Goal: Communication & Community: Share content

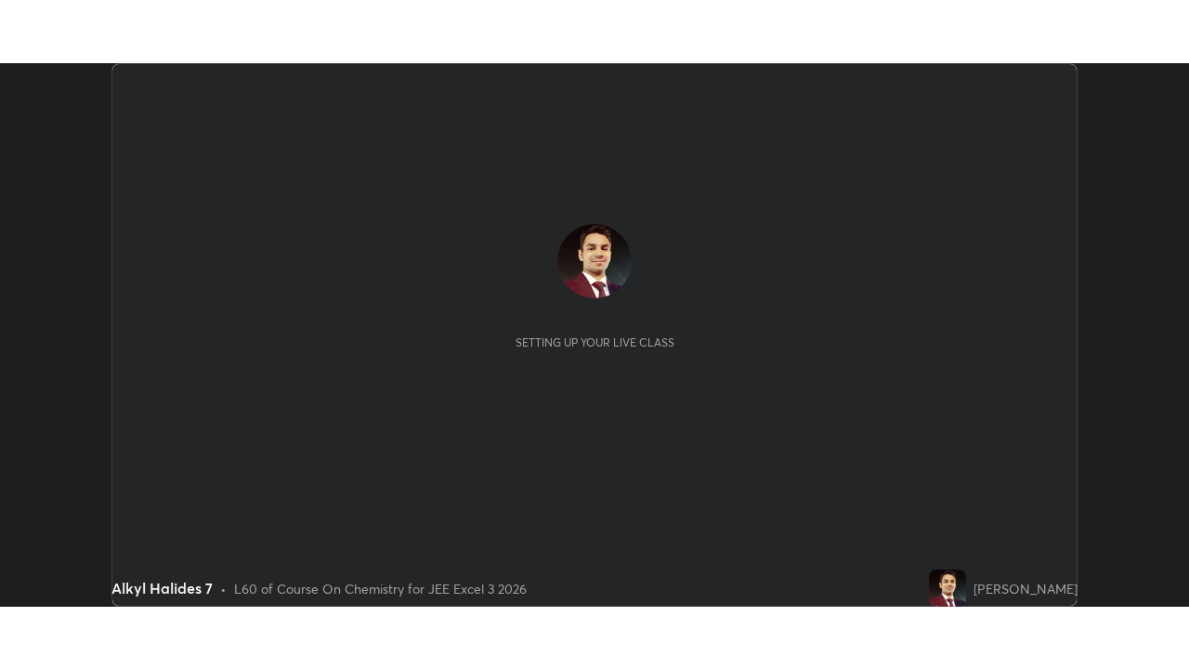
scroll to position [543, 1189]
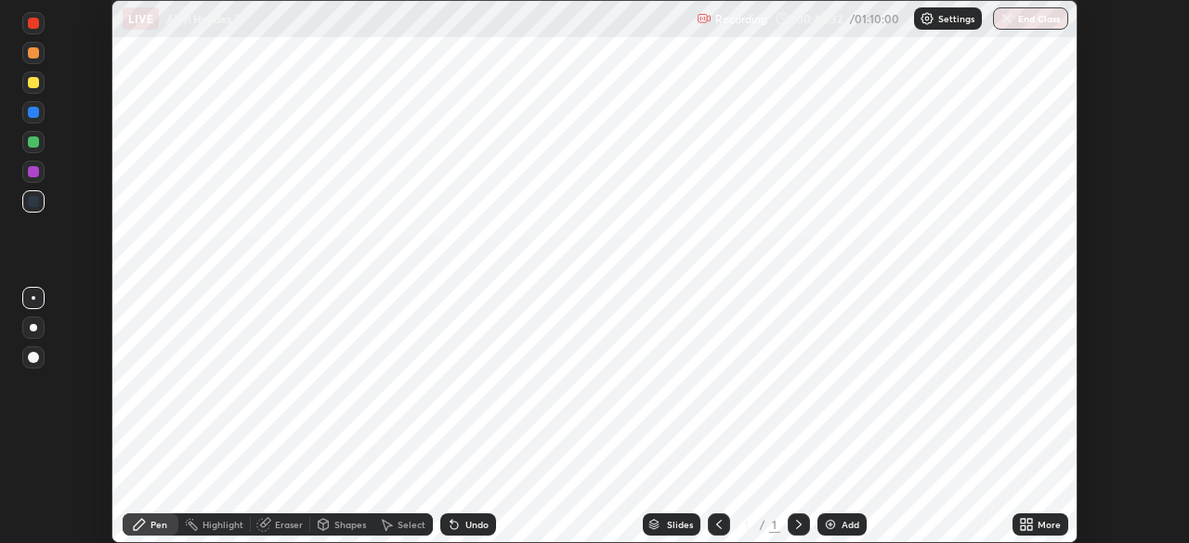
click at [718, 525] on icon at bounding box center [718, 524] width 15 height 15
click at [797, 526] on icon at bounding box center [798, 524] width 15 height 15
click at [1027, 527] on icon at bounding box center [1029, 528] width 5 height 5
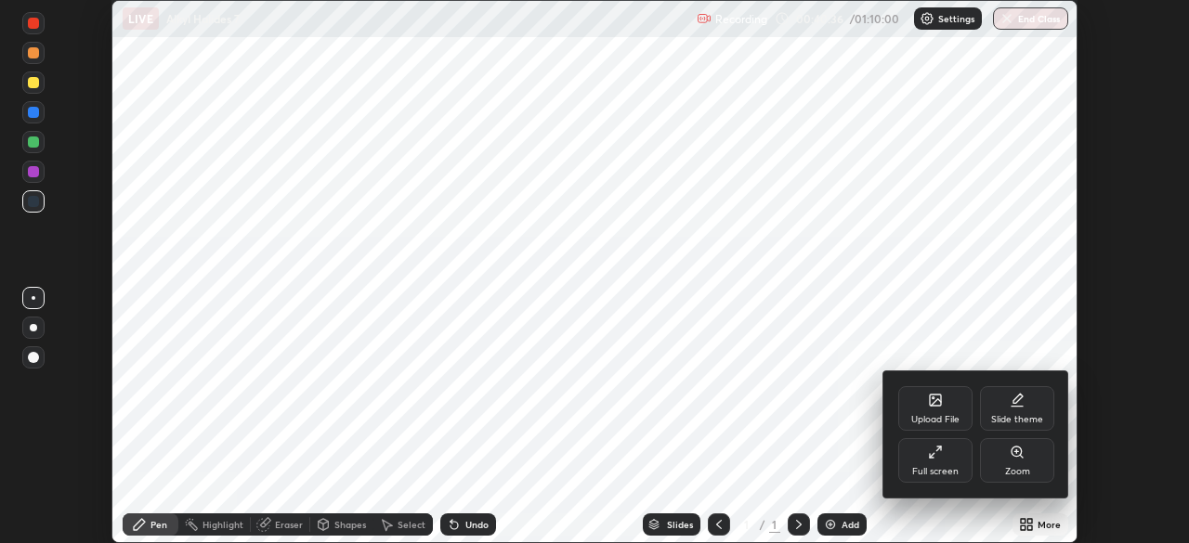
click at [944, 461] on div "Full screen" at bounding box center [935, 460] width 74 height 45
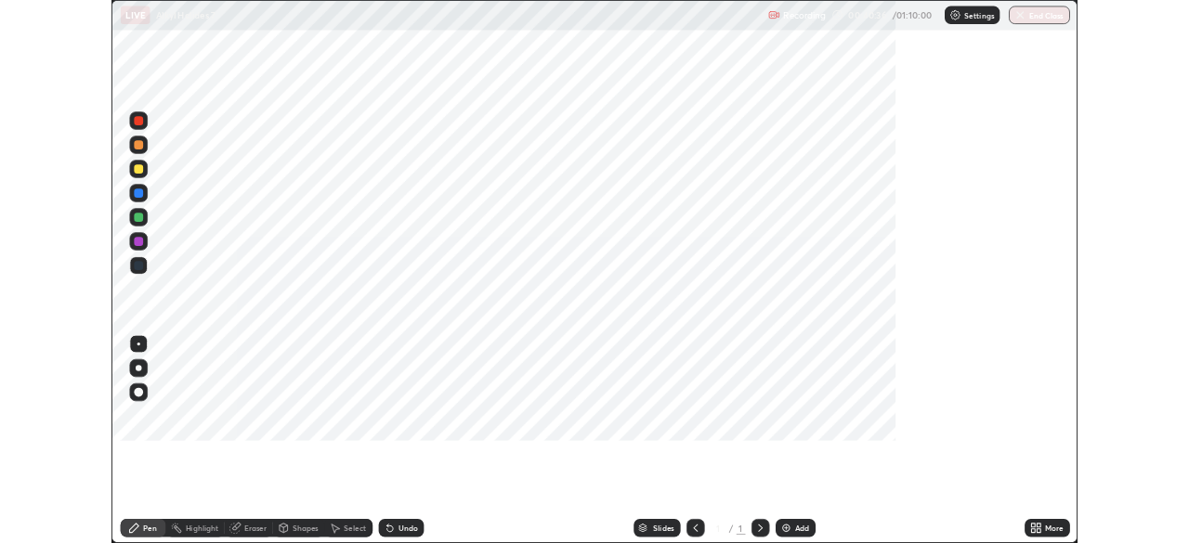
scroll to position [669, 1189]
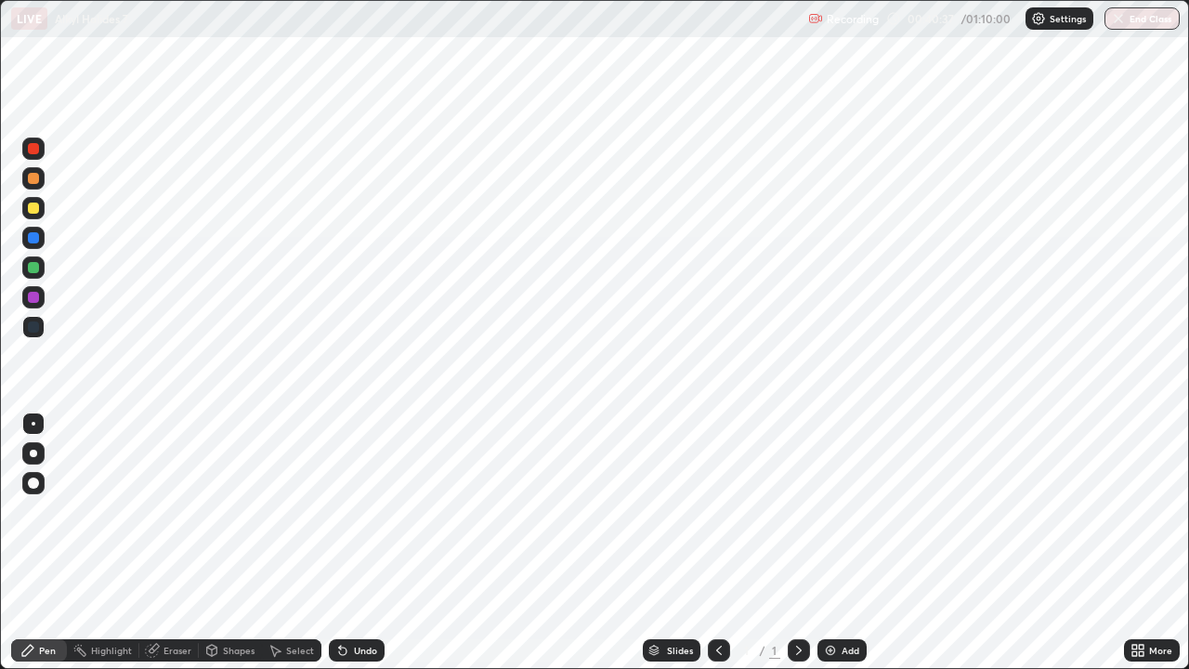
click at [824, 542] on img at bounding box center [830, 650] width 15 height 15
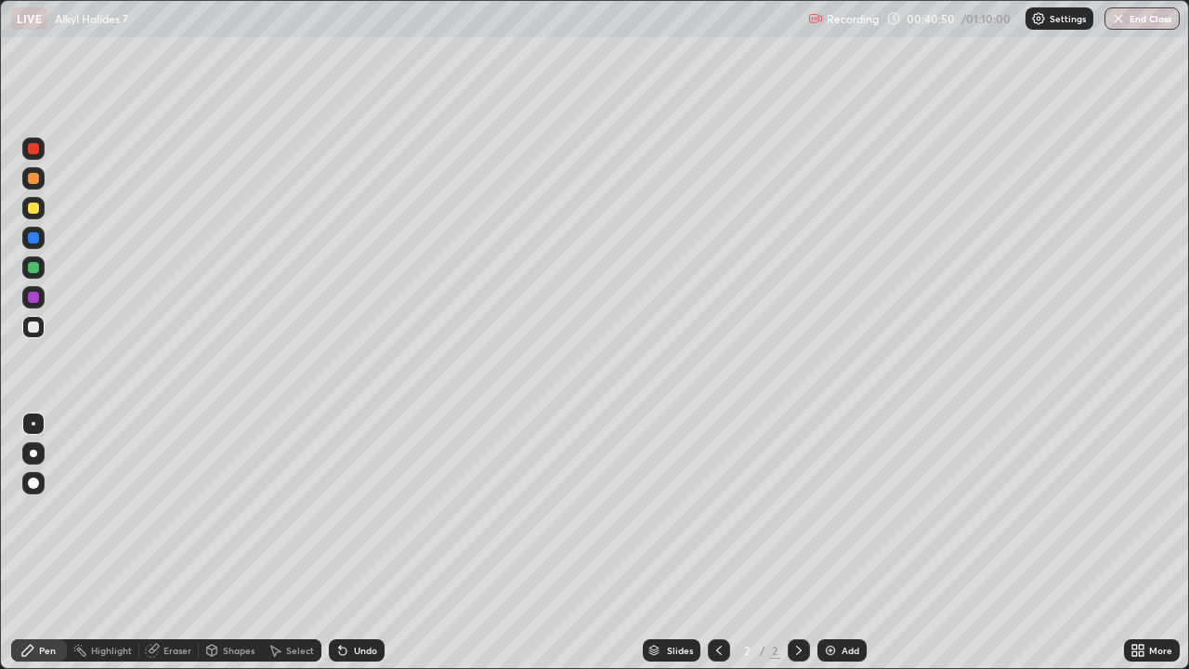
click at [1142, 542] on icon at bounding box center [1137, 650] width 15 height 15
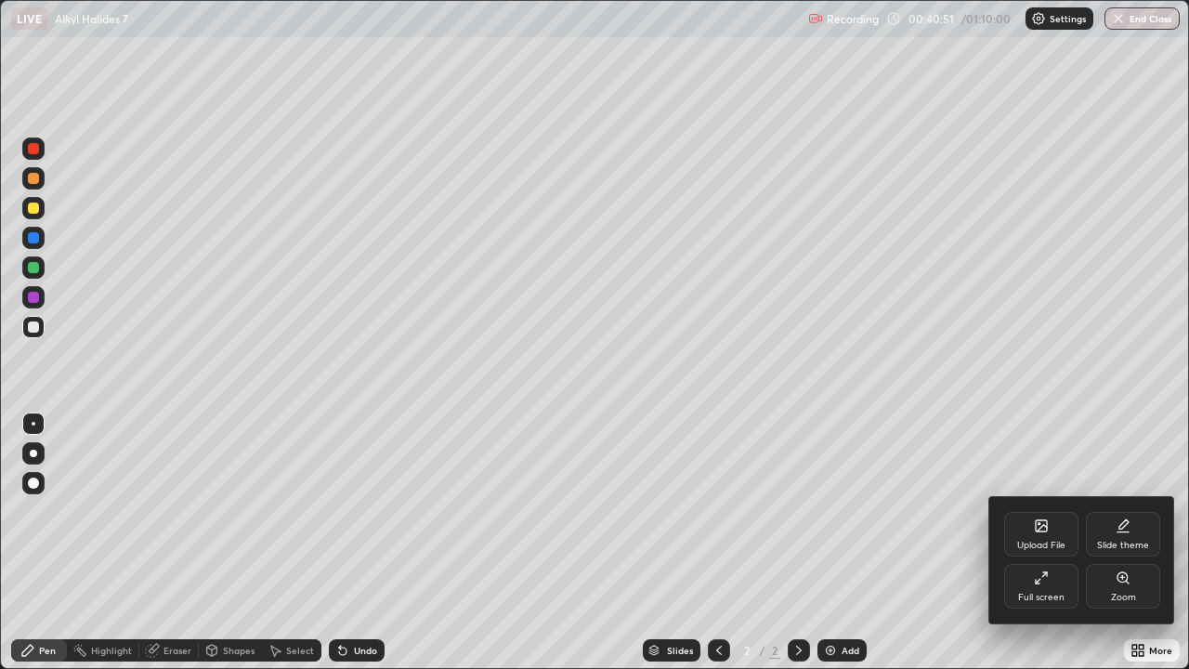
click at [1028, 542] on div "Full screen" at bounding box center [1041, 586] width 74 height 45
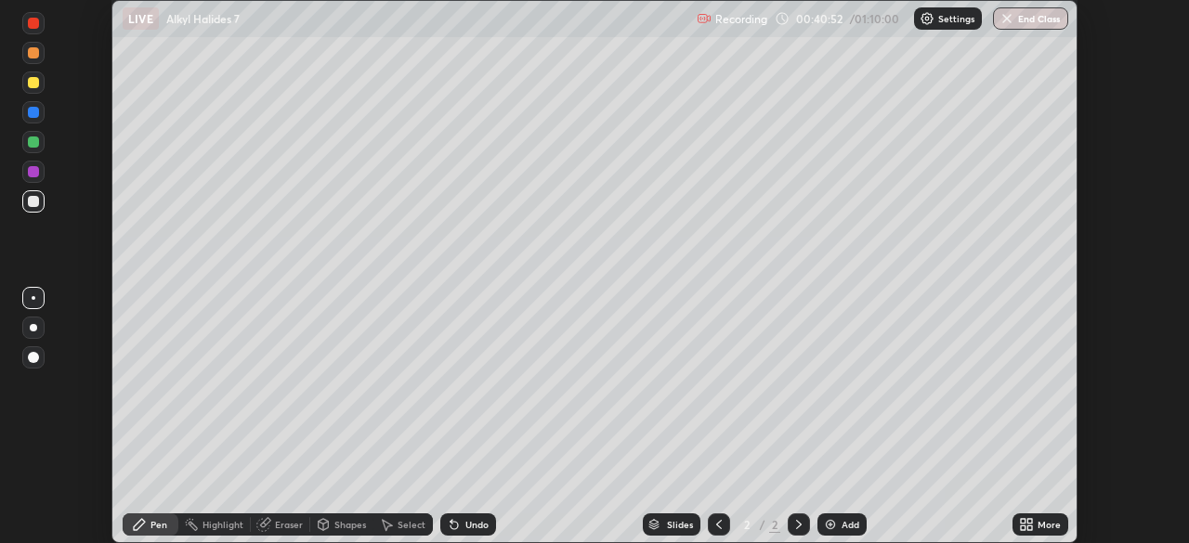
scroll to position [92313, 91668]
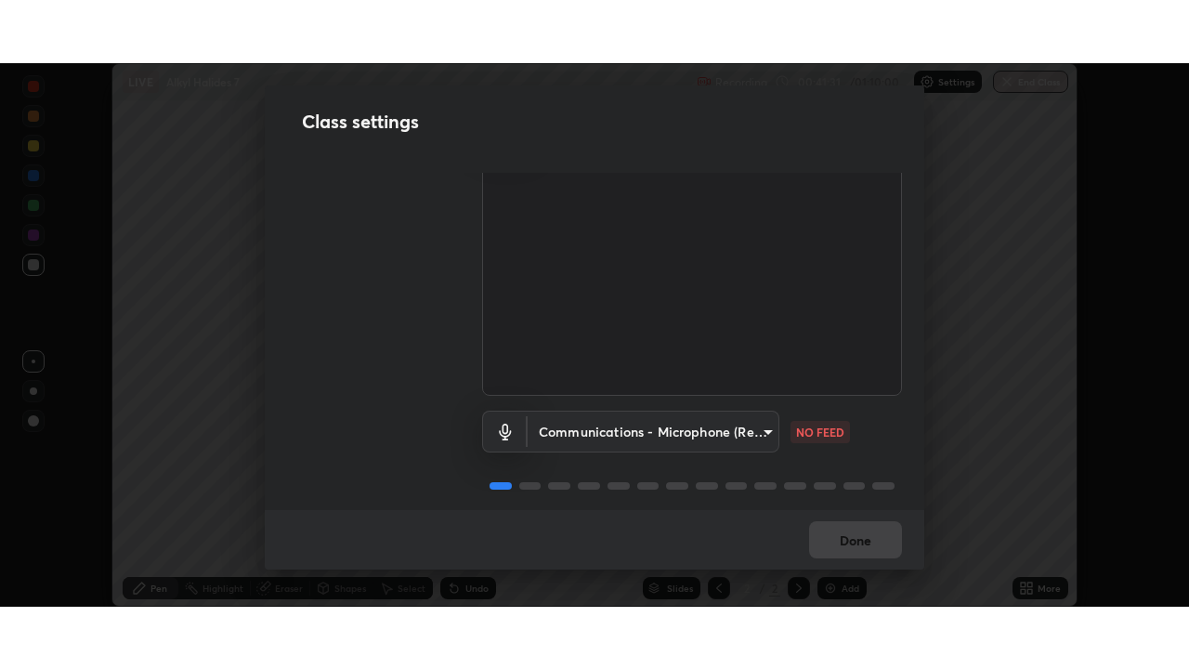
scroll to position [84, 0]
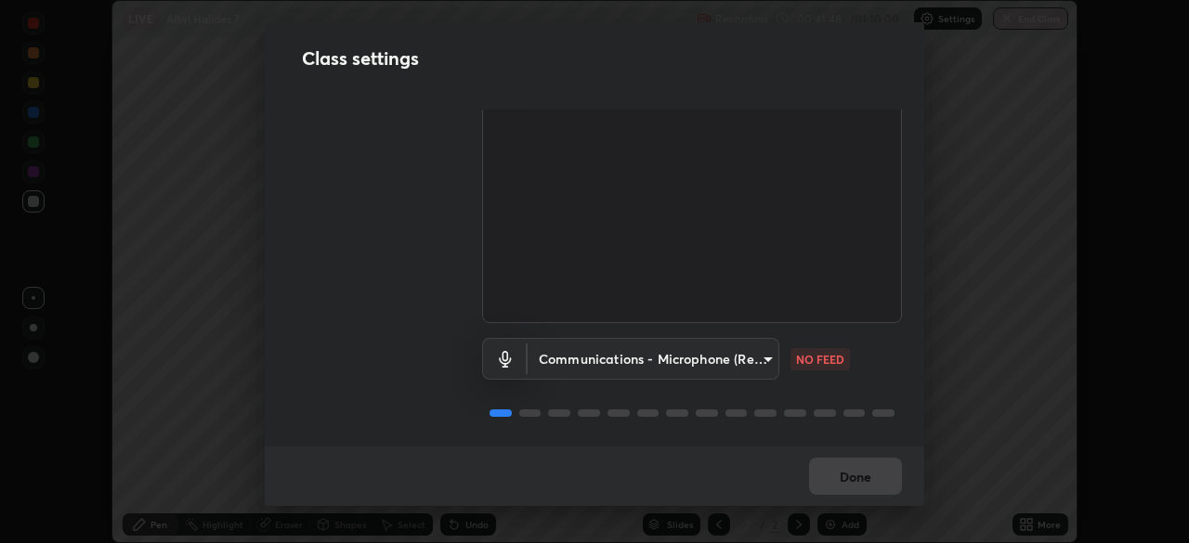
click at [760, 355] on body "Erase all LIVE Alkyl Halides 7 Recording 00:41:48 / 01:10:00 Settings End Class…" at bounding box center [594, 271] width 1189 height 543
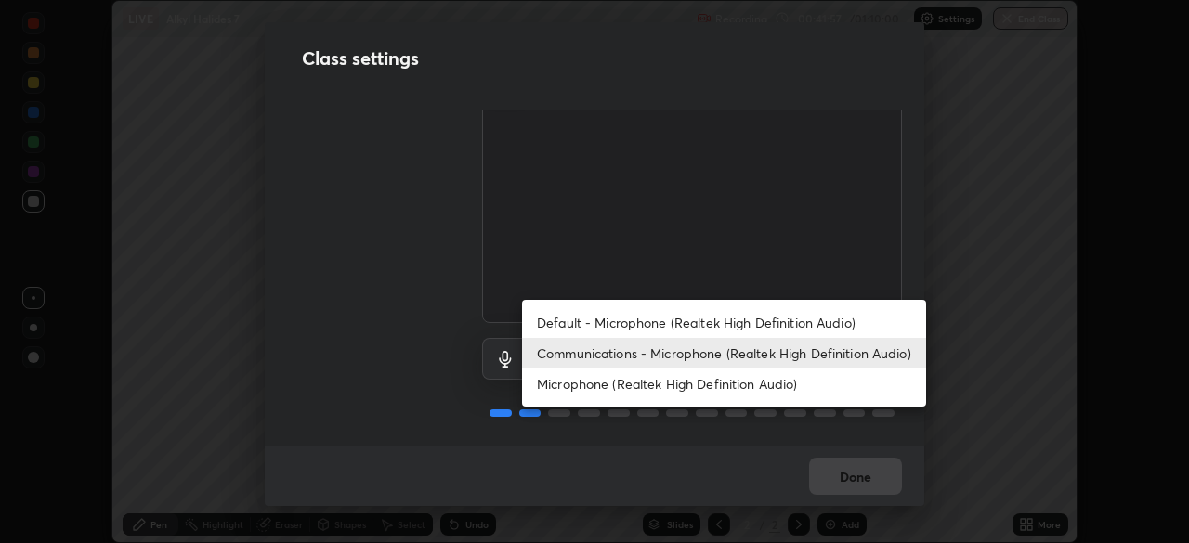
click at [767, 431] on div at bounding box center [594, 271] width 1189 height 543
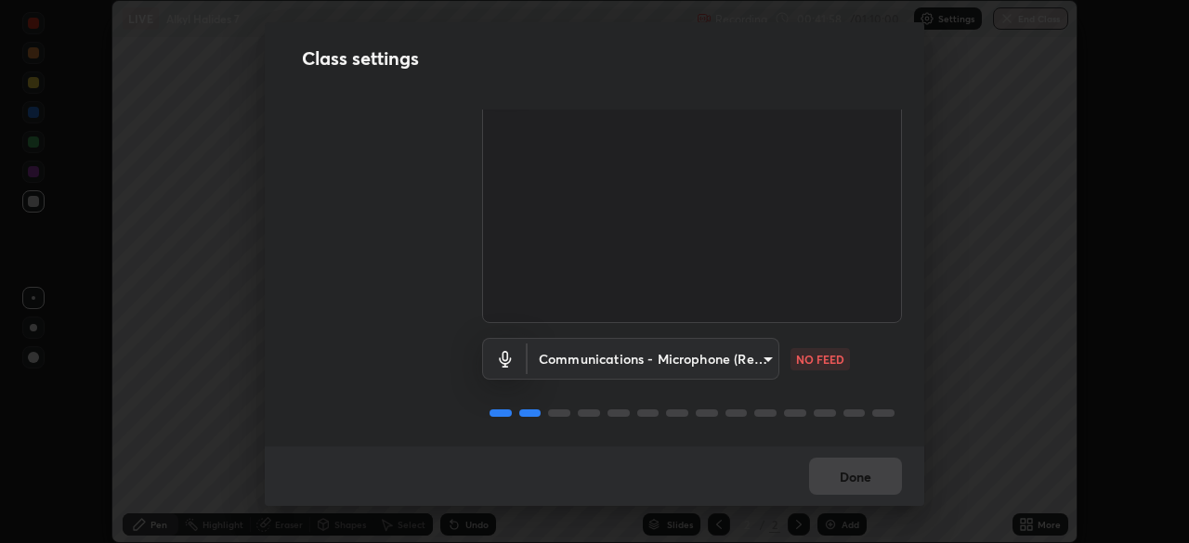
click at [764, 351] on body "Erase all LIVE Alkyl Halides 7 Recording 00:41:58 / 01:10:00 Settings End Class…" at bounding box center [594, 271] width 1189 height 543
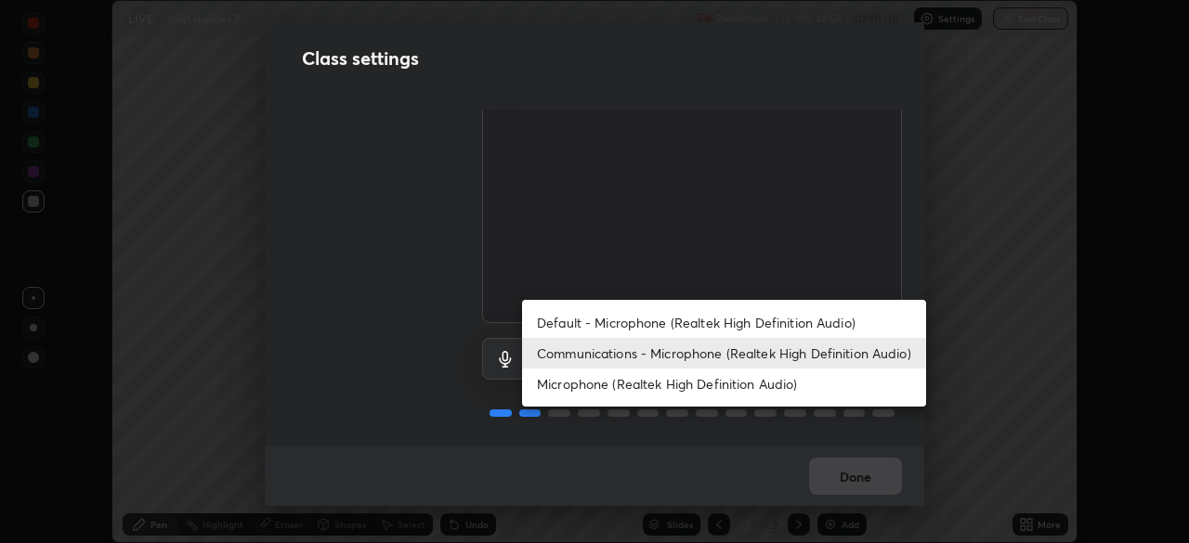
click at [764, 387] on li "Microphone (Realtek High Definition Audio)" at bounding box center [724, 384] width 404 height 31
type input "eeb2a0ab8e5d5c9260c3ff79cf7b3de7be4d70f0fa7c0bfb5c67ab3d8ebe7708"
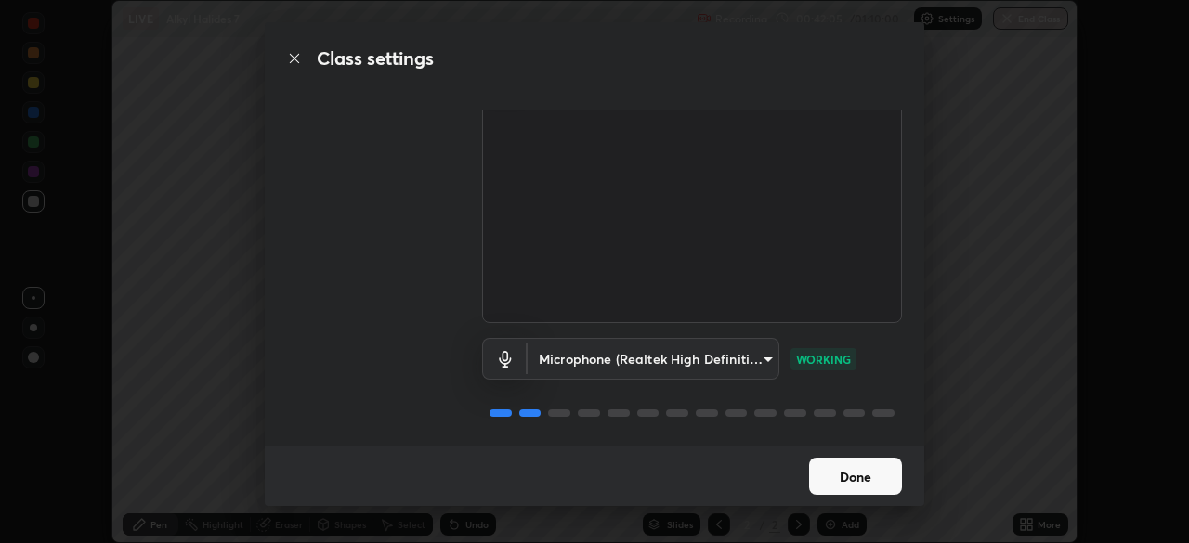
click at [832, 474] on button "Done" at bounding box center [855, 476] width 93 height 37
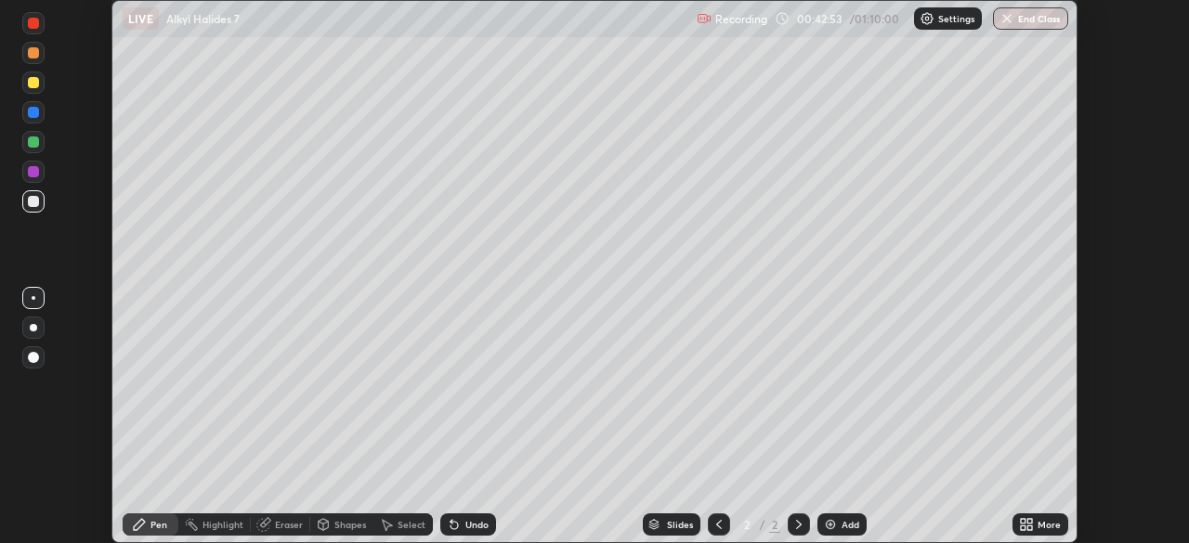
click at [1043, 539] on div "More" at bounding box center [1040, 524] width 56 height 37
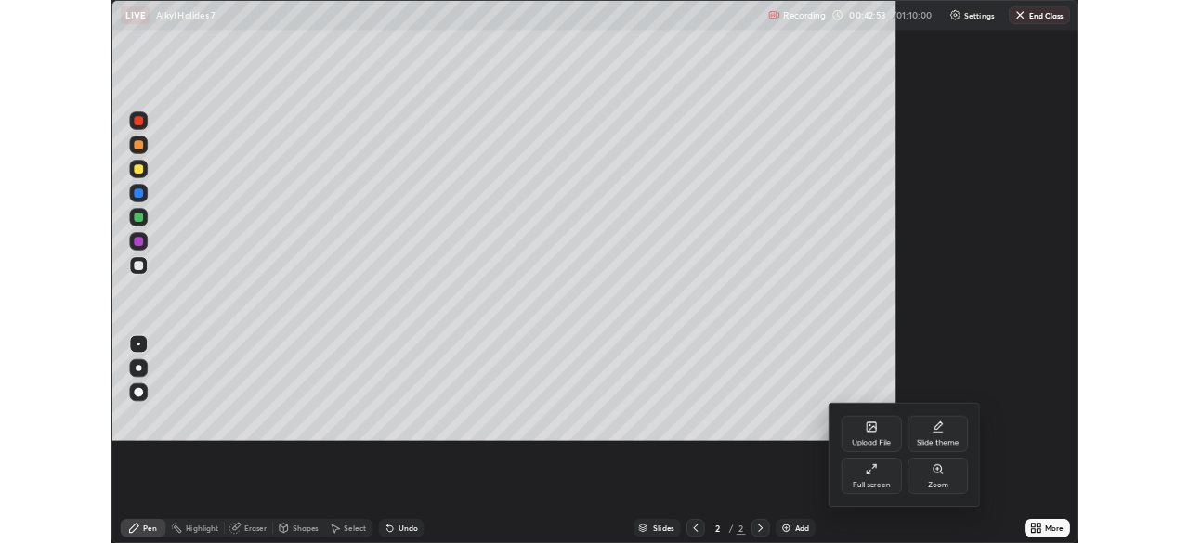
scroll to position [669, 1189]
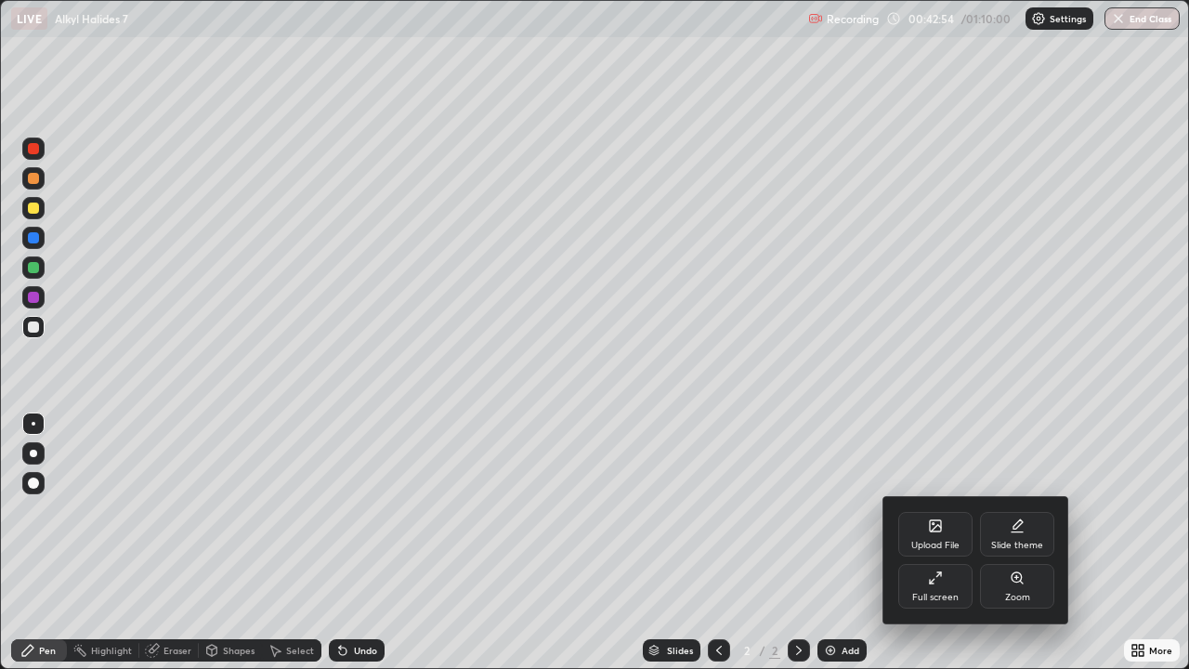
click at [917, 522] on div "Upload File" at bounding box center [935, 534] width 74 height 45
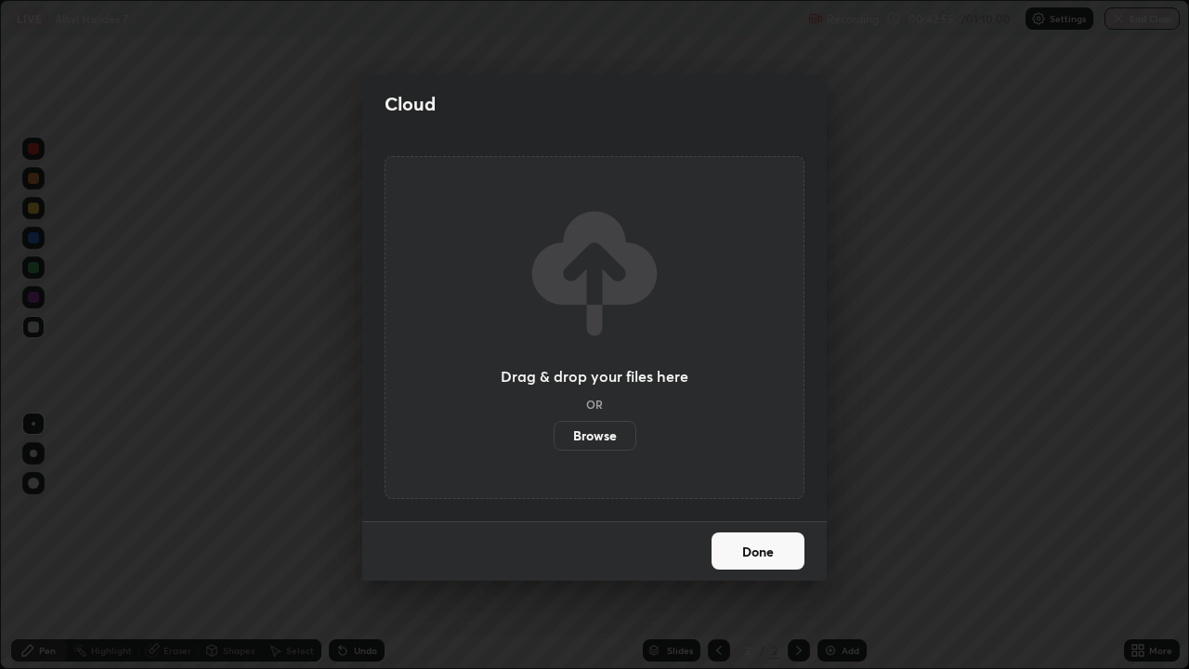
click at [602, 433] on label "Browse" at bounding box center [594, 436] width 83 height 30
click at [553, 433] on input "Browse" at bounding box center [553, 436] width 0 height 30
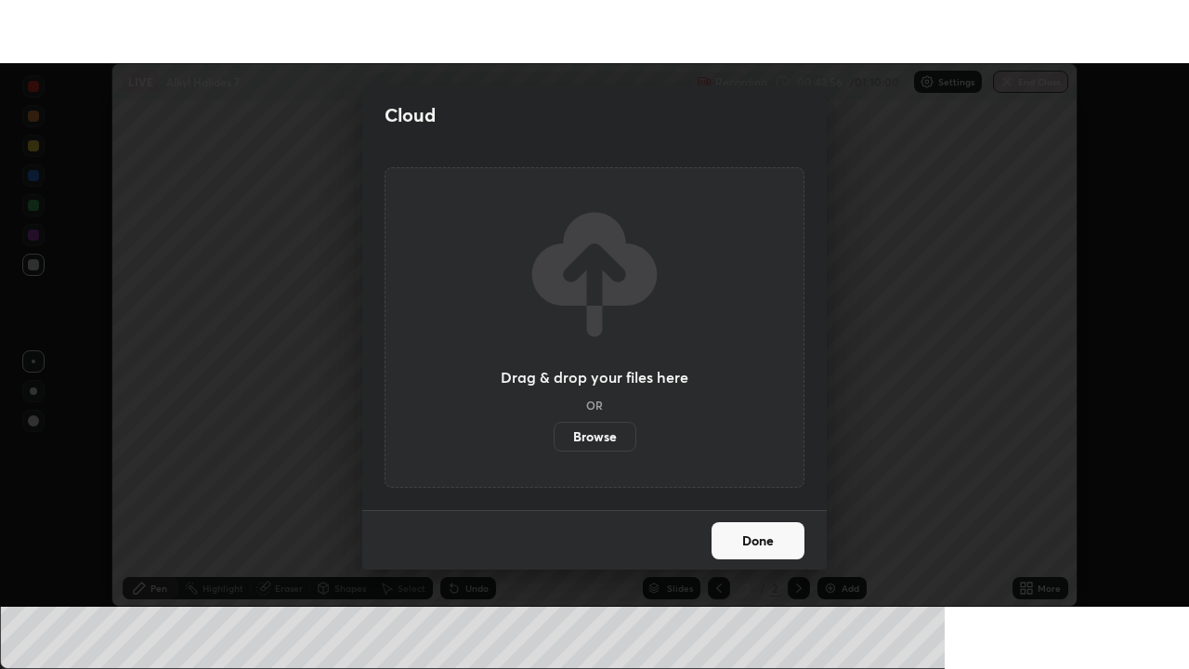
scroll to position [92313, 91668]
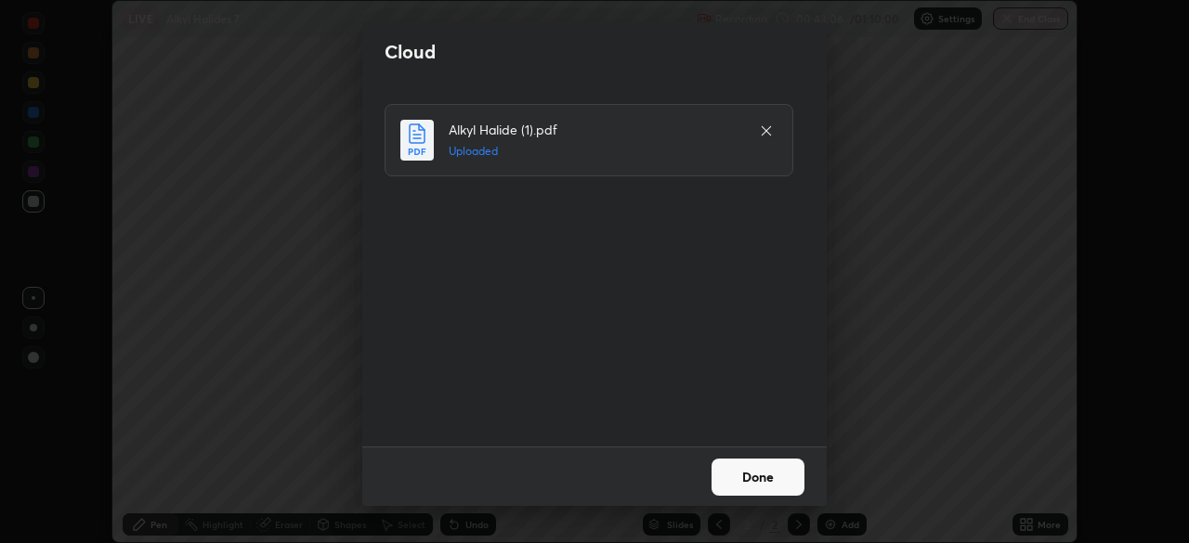
click at [758, 480] on button "Done" at bounding box center [757, 477] width 93 height 37
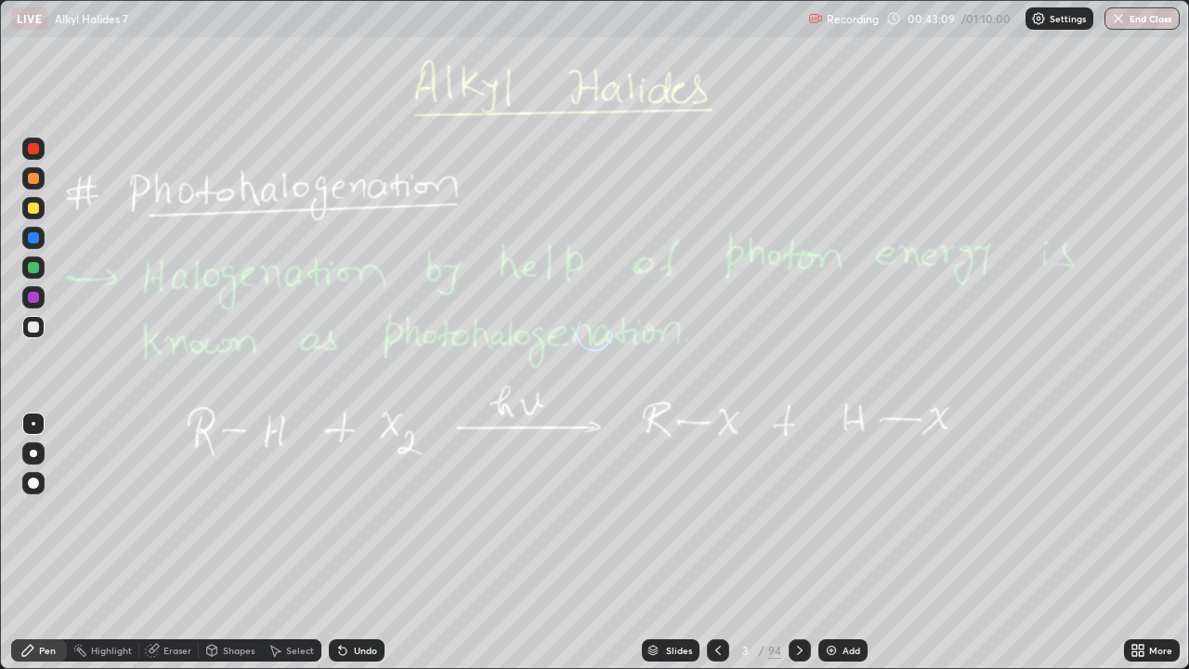
scroll to position [669, 1189]
click at [658, 542] on div "Slides" at bounding box center [671, 650] width 58 height 22
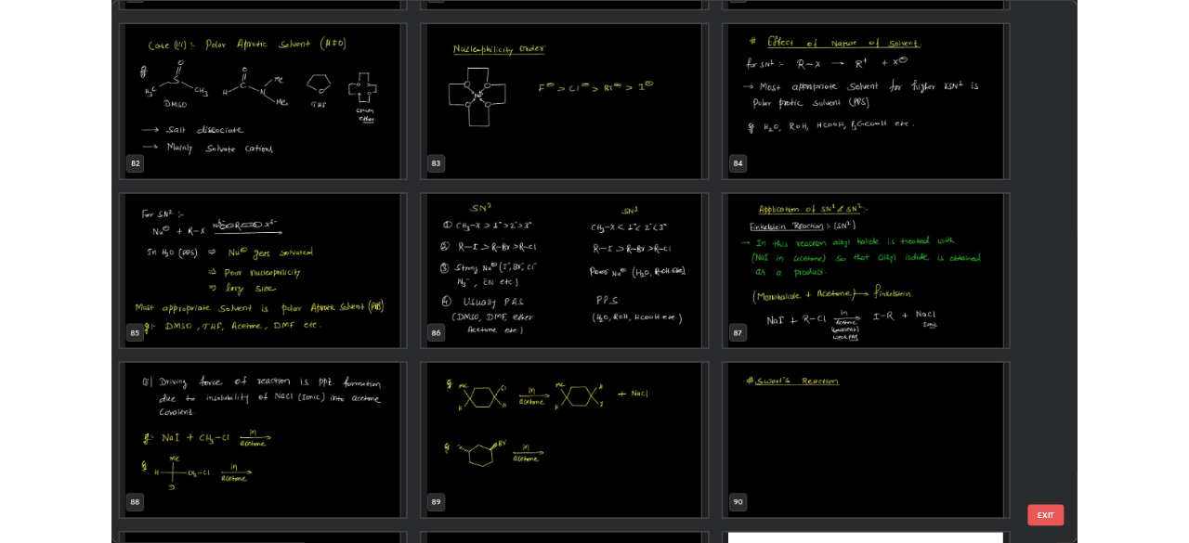
scroll to position [5614, 0]
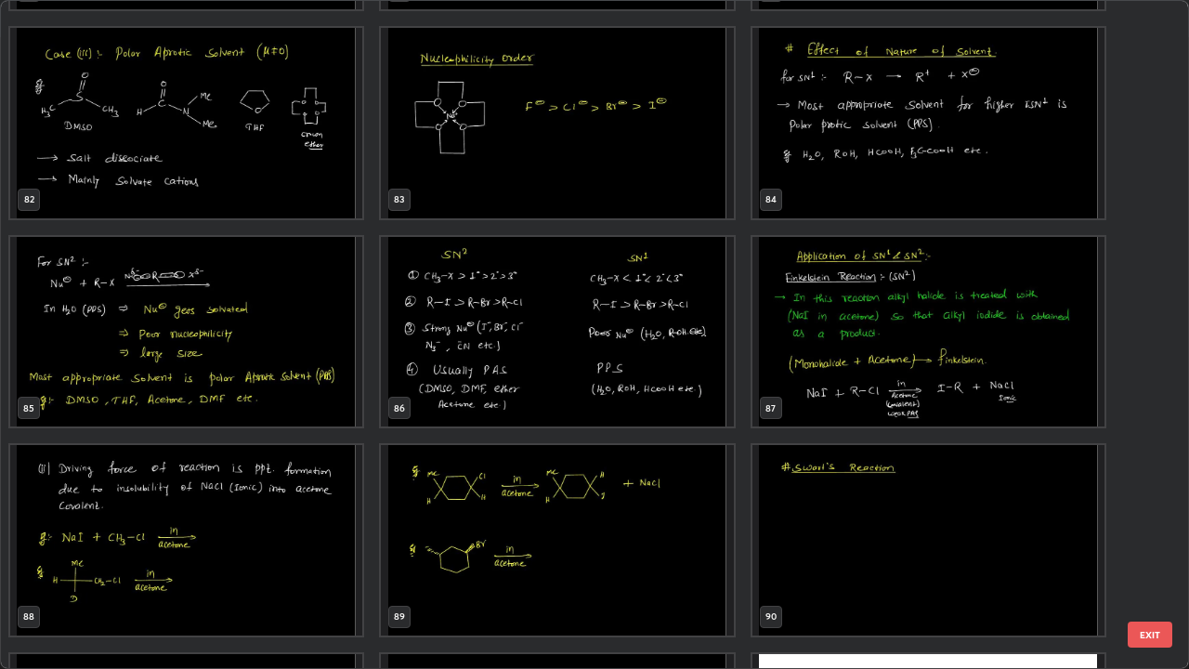
click at [821, 377] on img "grid" at bounding box center [928, 332] width 352 height 190
click at [817, 375] on img "grid" at bounding box center [928, 332] width 352 height 190
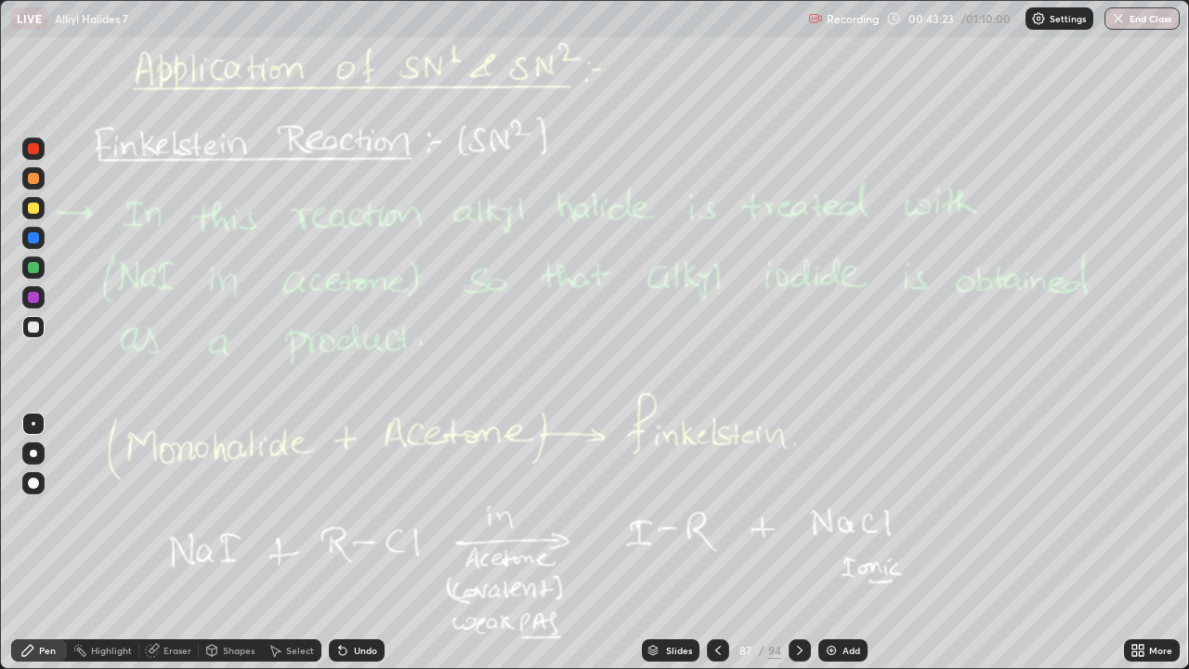
click at [793, 542] on icon at bounding box center [799, 650] width 15 height 15
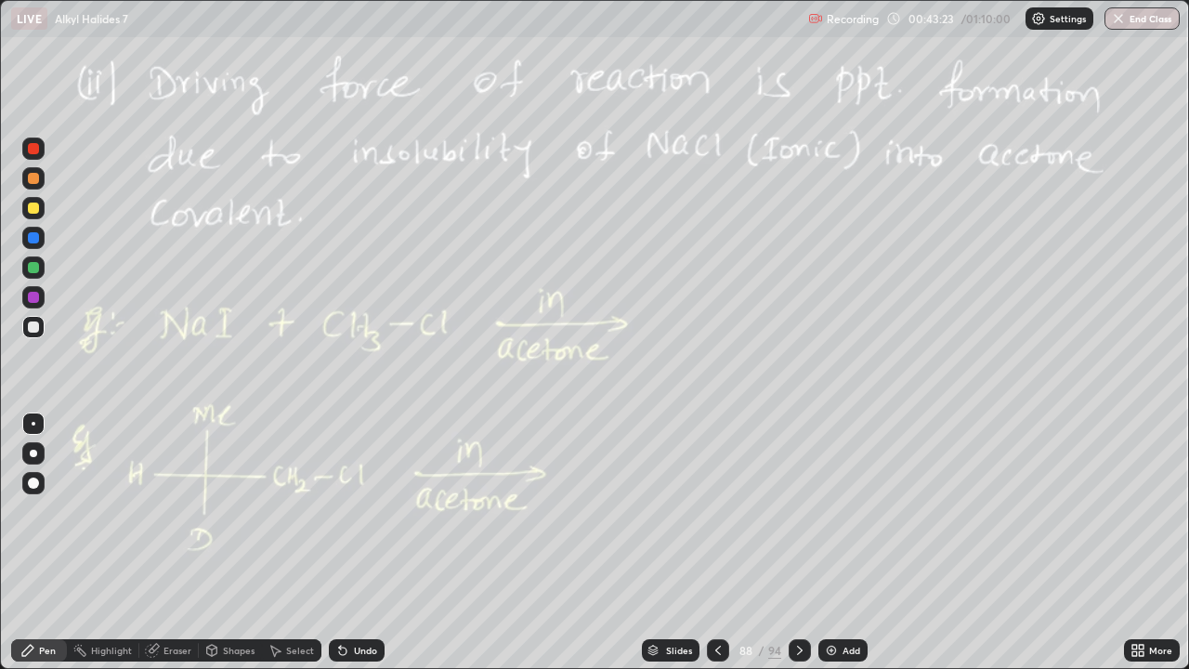
click at [796, 542] on icon at bounding box center [799, 650] width 15 height 15
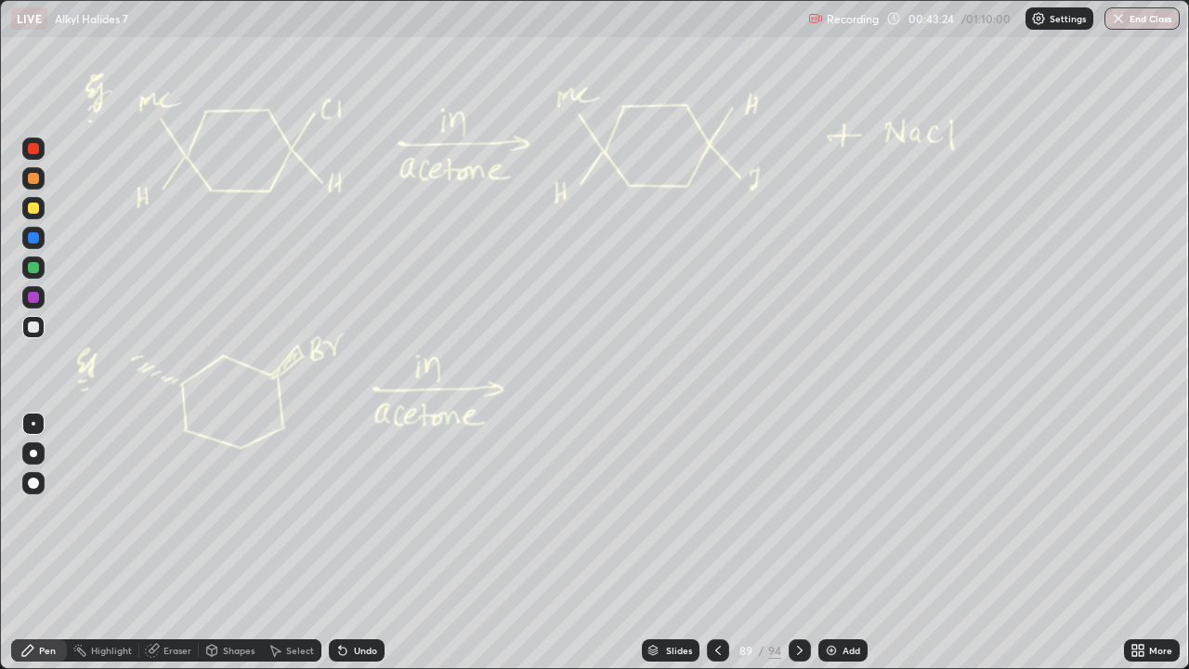
click at [707, 542] on div at bounding box center [718, 649] width 22 height 37
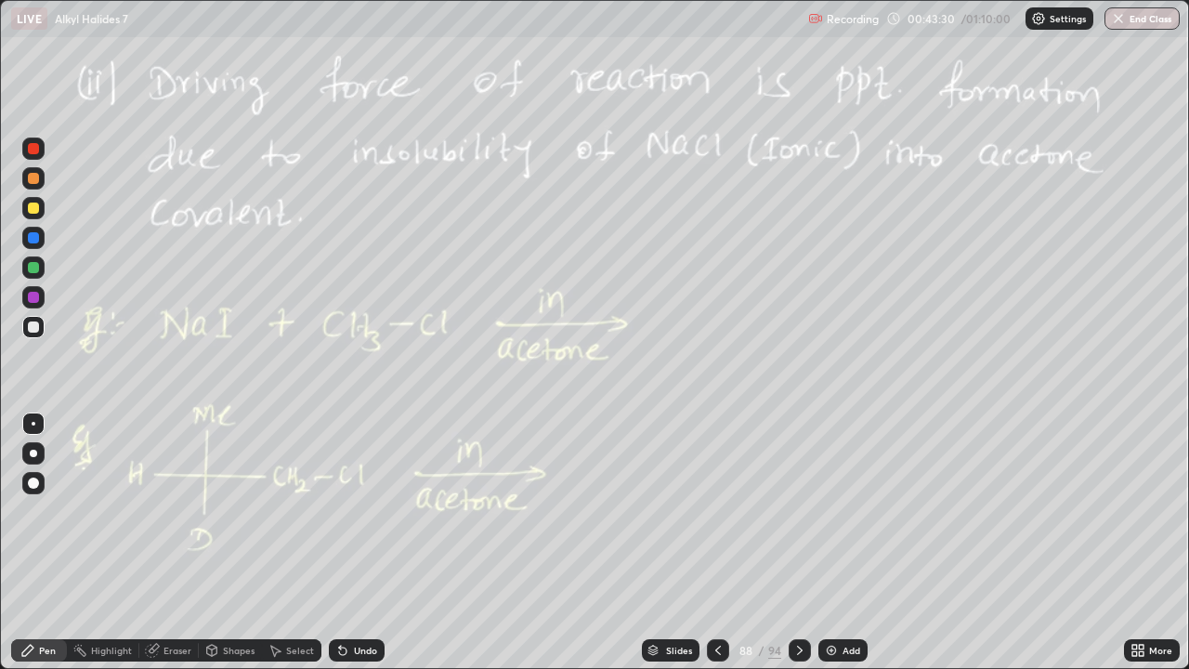
click at [31, 325] on div at bounding box center [33, 326] width 11 height 11
click at [354, 542] on div "Undo" at bounding box center [365, 649] width 23 height 9
click at [797, 542] on icon at bounding box center [799, 650] width 15 height 15
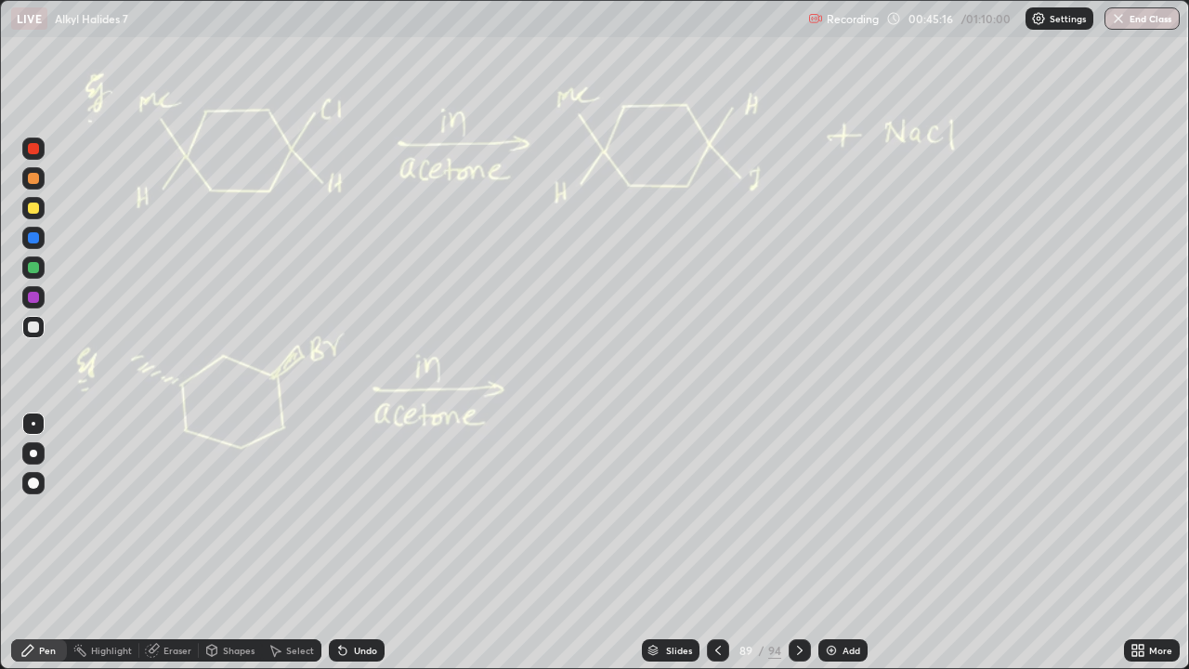
click at [796, 542] on div at bounding box center [799, 650] width 22 height 22
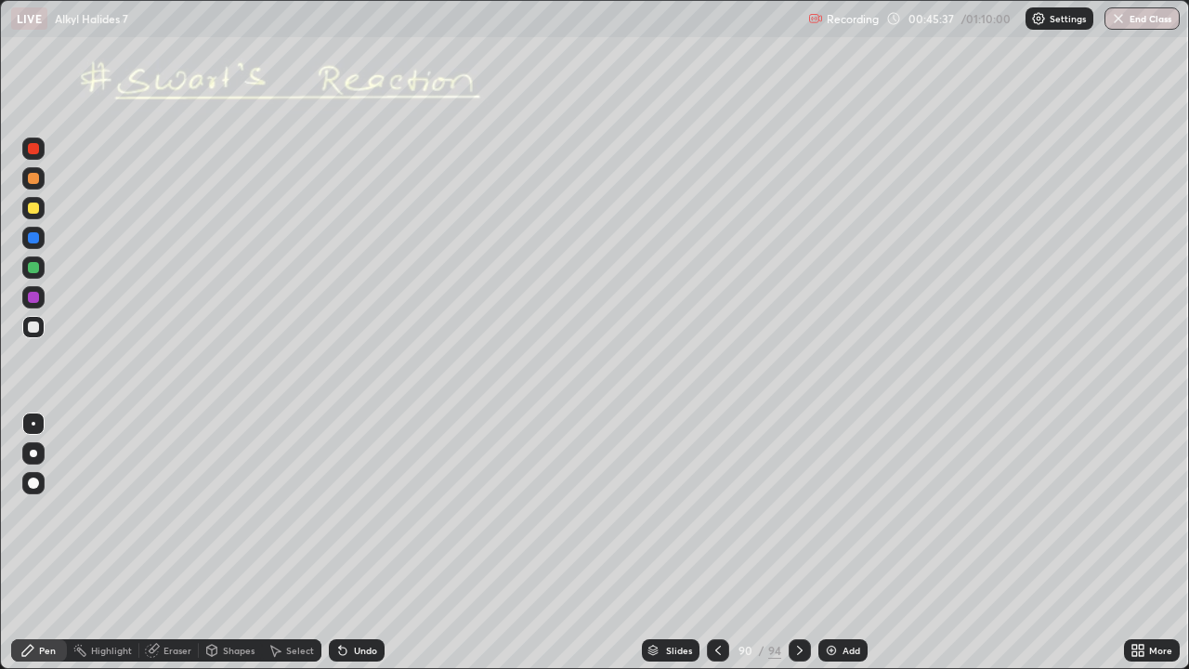
click at [32, 272] on div at bounding box center [33, 267] width 11 height 11
click at [1130, 542] on icon at bounding box center [1137, 650] width 15 height 15
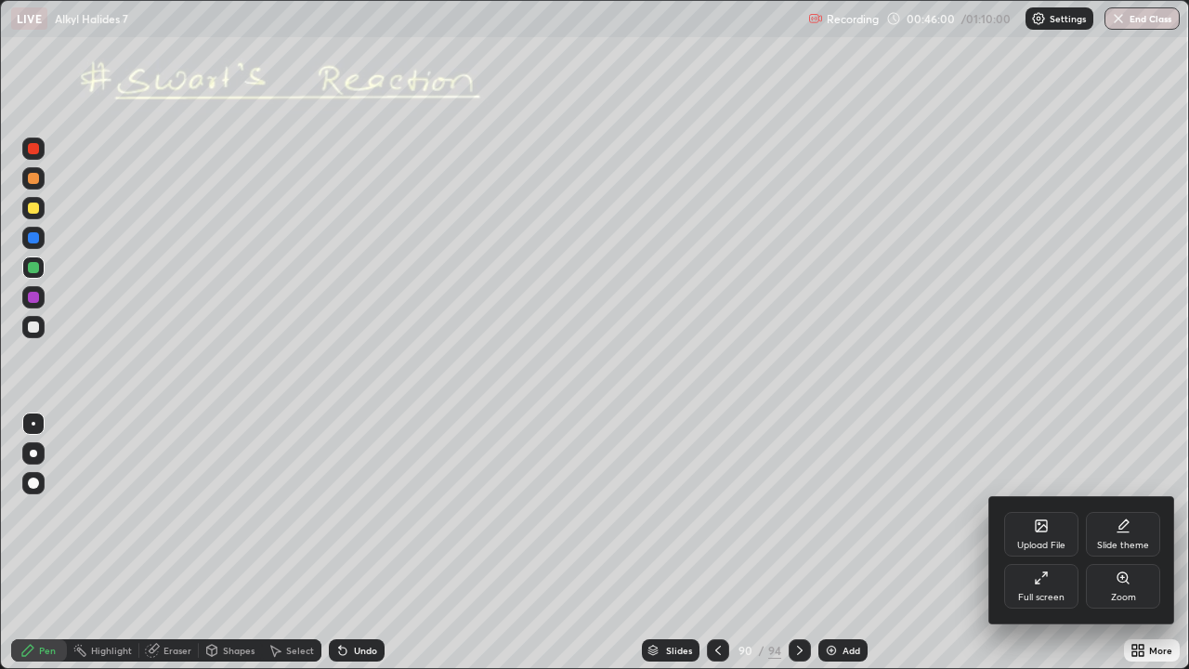
click at [1030, 542] on div "Full screen" at bounding box center [1041, 586] width 74 height 45
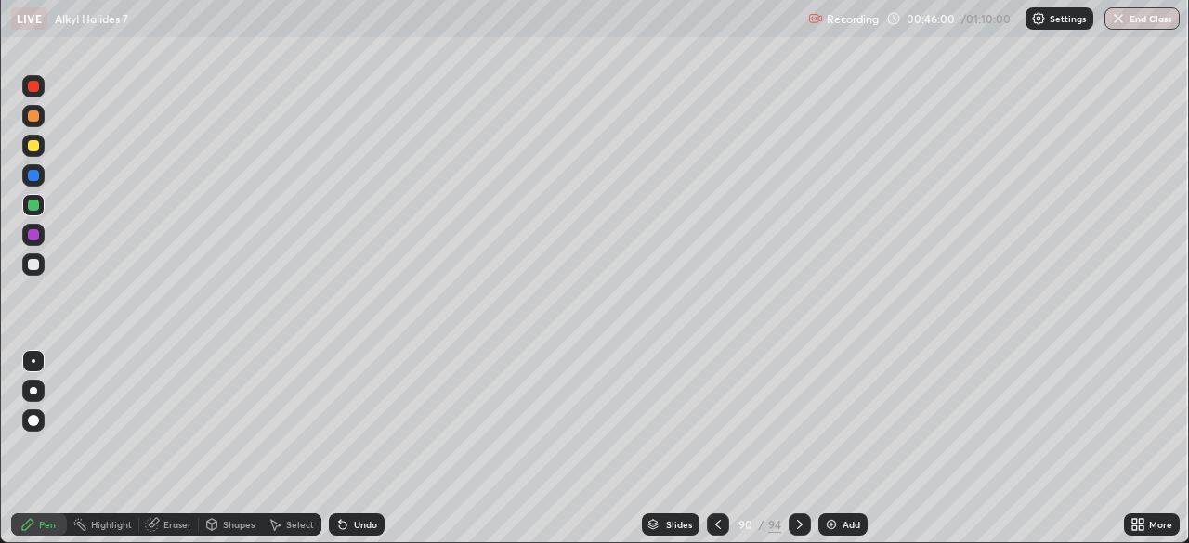
scroll to position [92313, 91668]
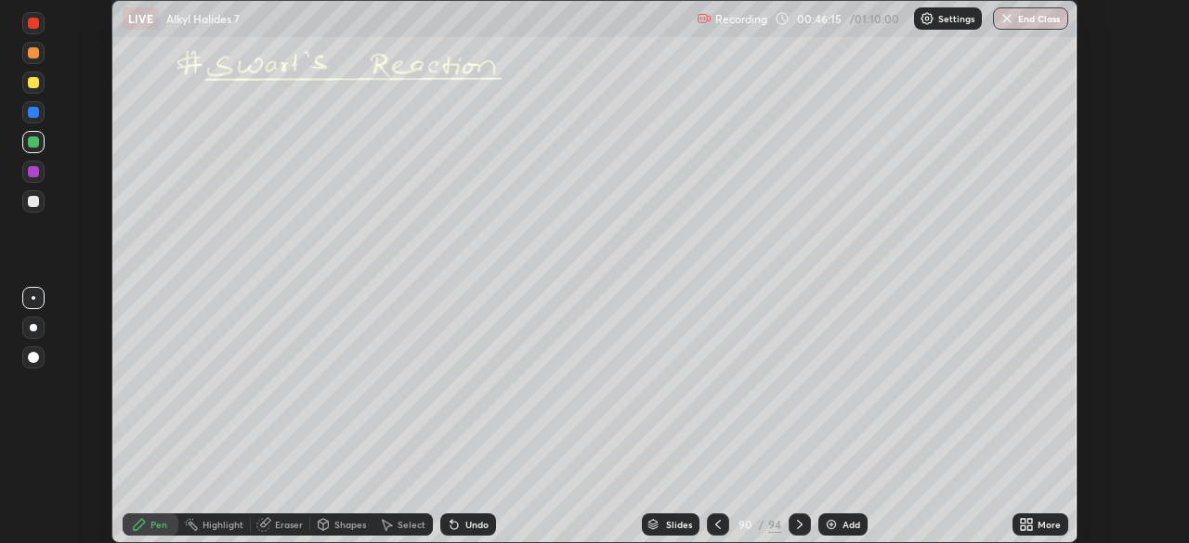
click at [1038, 516] on div "More" at bounding box center [1040, 524] width 56 height 22
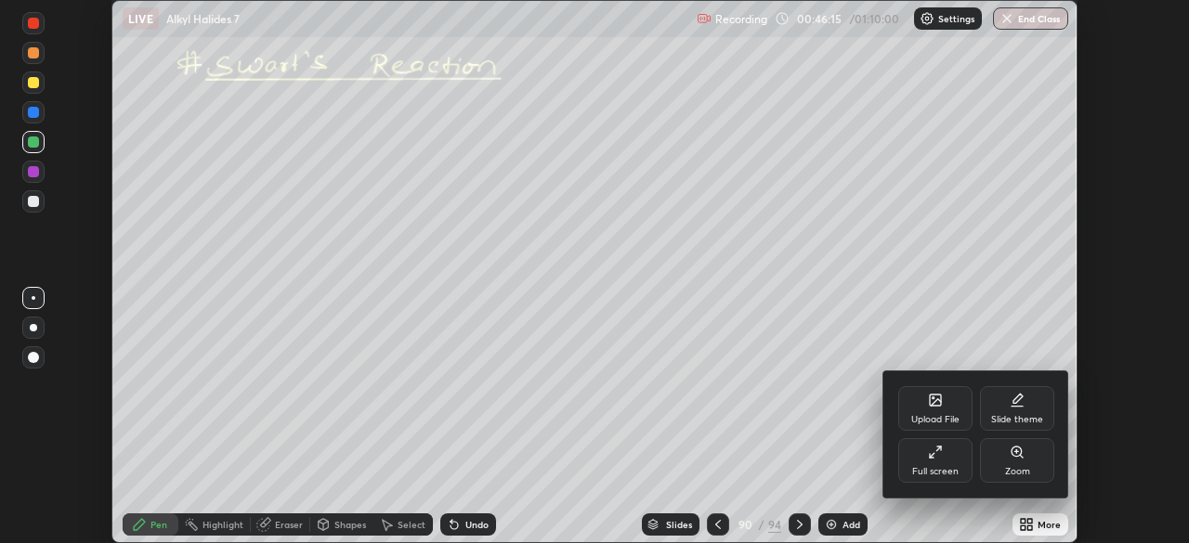
click at [920, 404] on div "Upload File" at bounding box center [935, 408] width 74 height 45
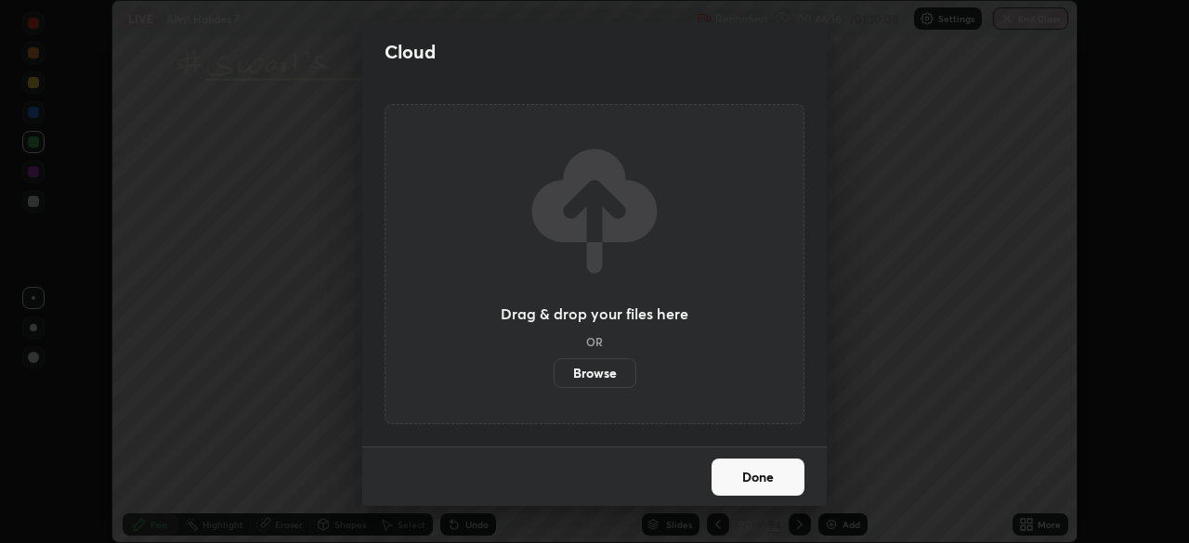
click at [586, 373] on label "Browse" at bounding box center [594, 373] width 83 height 30
click at [553, 373] on input "Browse" at bounding box center [553, 373] width 0 height 30
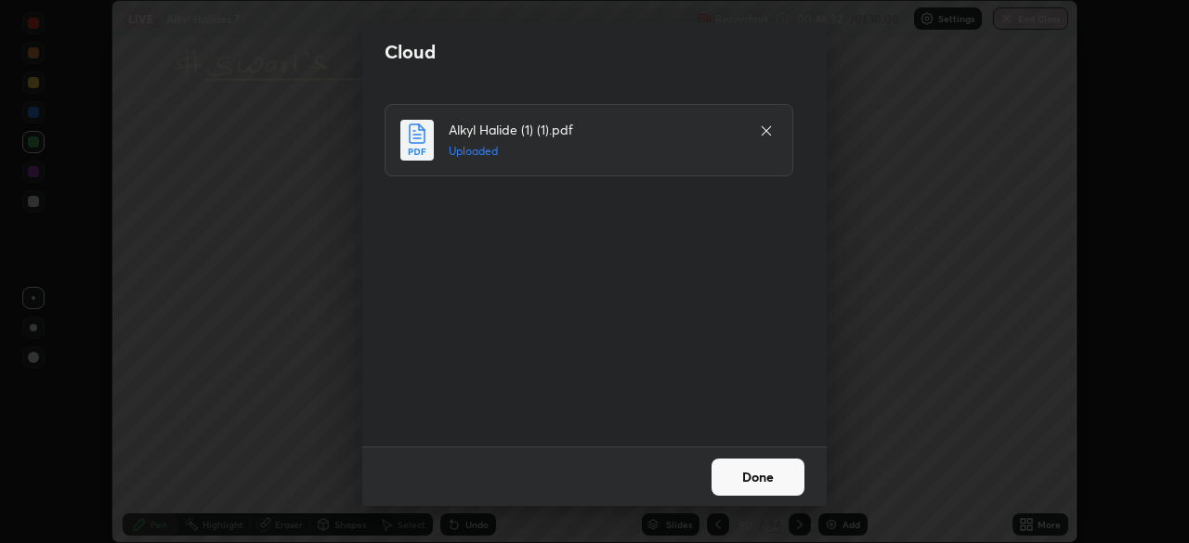
click at [735, 470] on button "Done" at bounding box center [757, 477] width 93 height 37
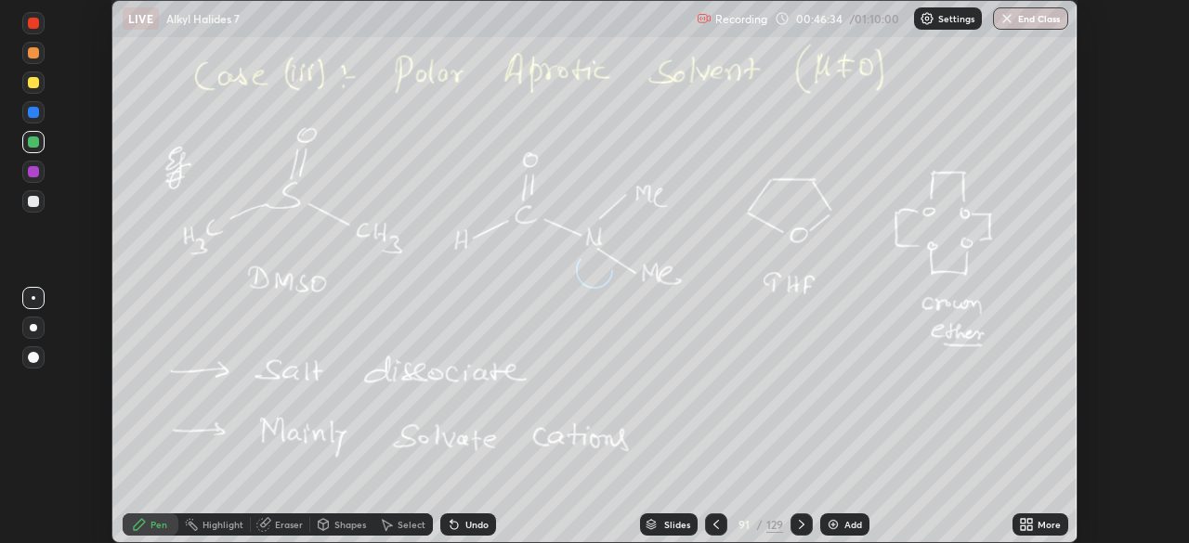
click at [804, 522] on icon at bounding box center [801, 524] width 15 height 15
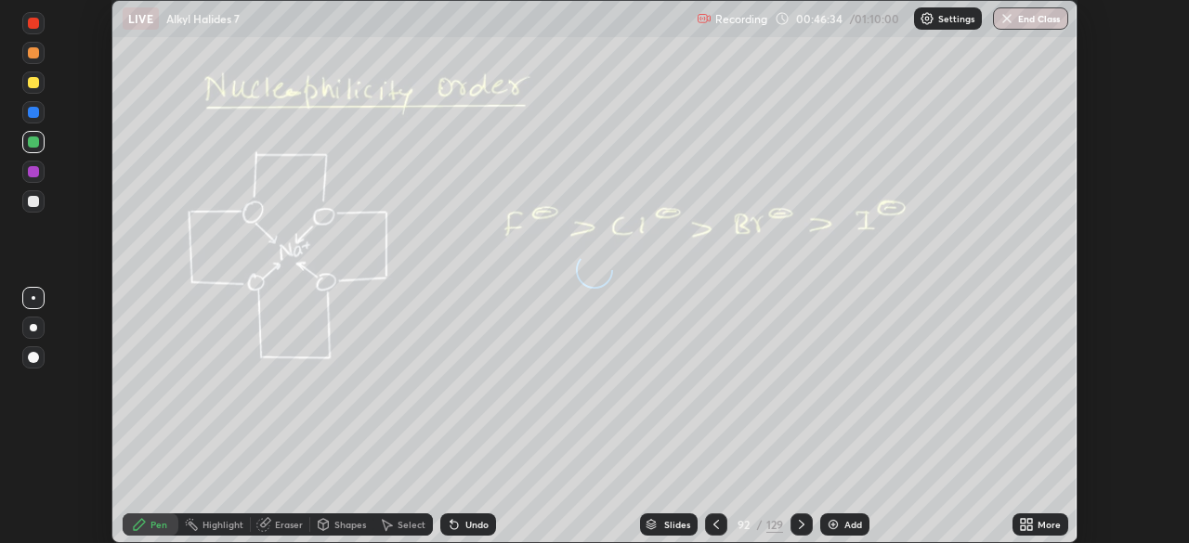
click at [808, 518] on div at bounding box center [801, 524] width 22 height 22
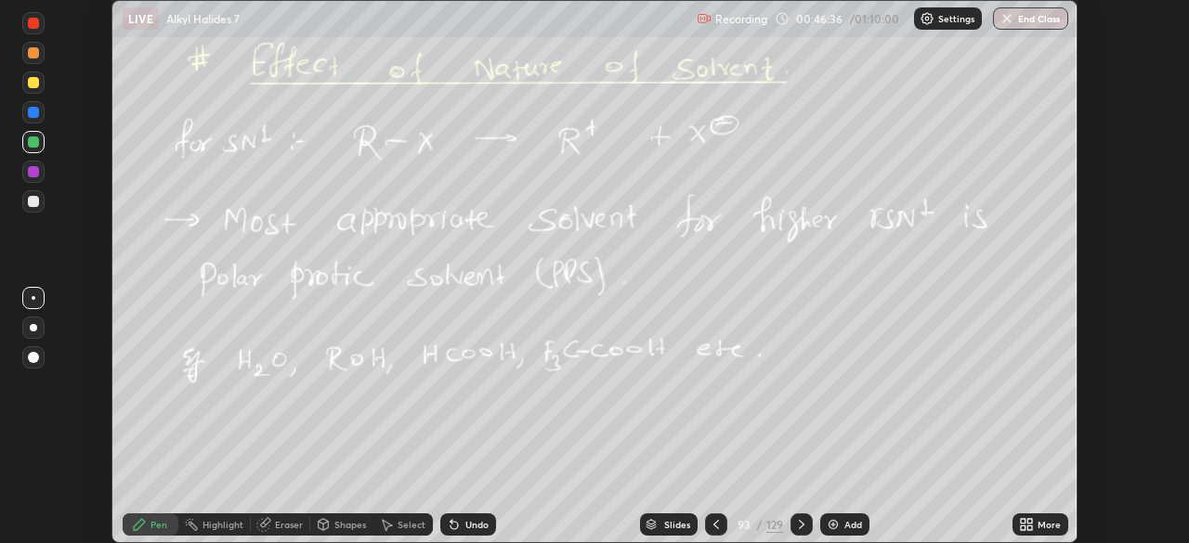
click at [793, 514] on div at bounding box center [801, 524] width 22 height 22
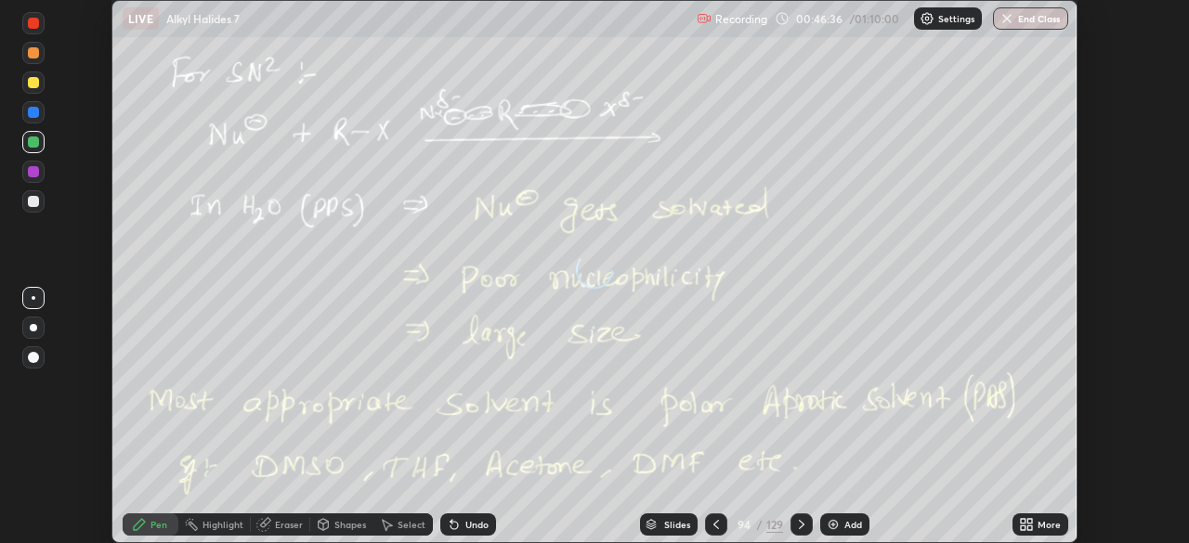
click at [795, 515] on div at bounding box center [801, 524] width 22 height 22
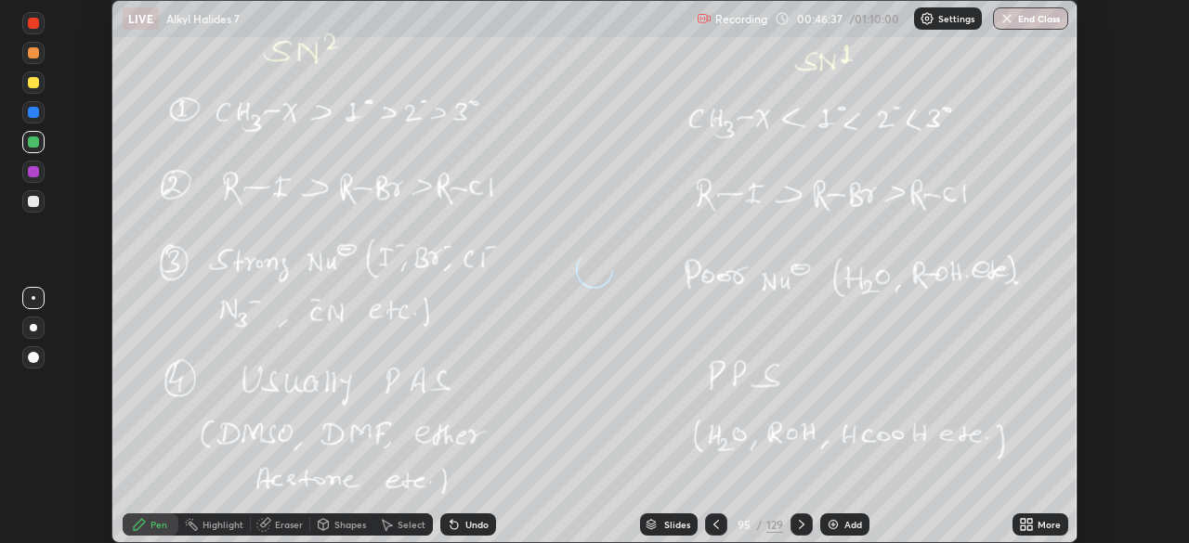
click at [794, 516] on div at bounding box center [801, 524] width 22 height 22
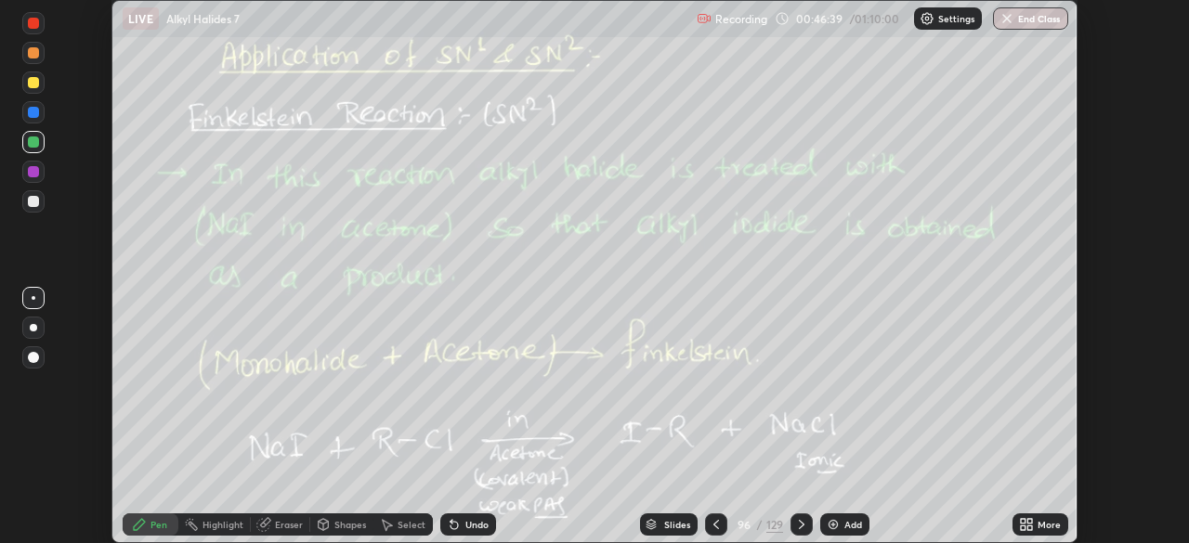
click at [665, 517] on div "Slides" at bounding box center [669, 524] width 58 height 22
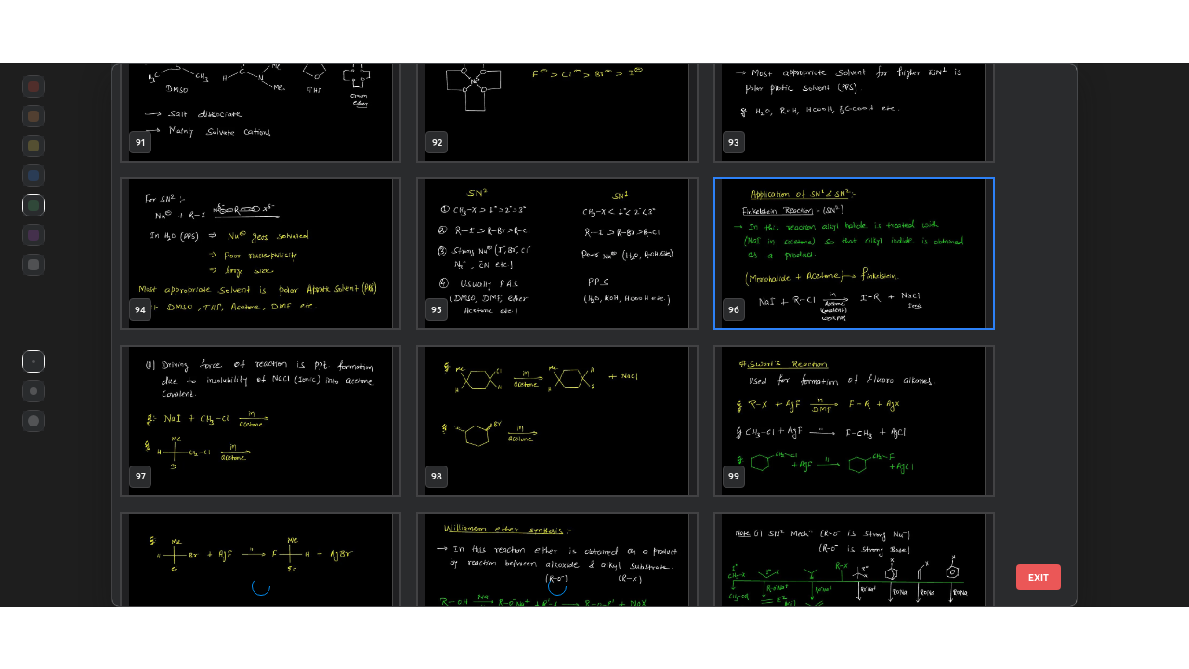
scroll to position [5067, 0]
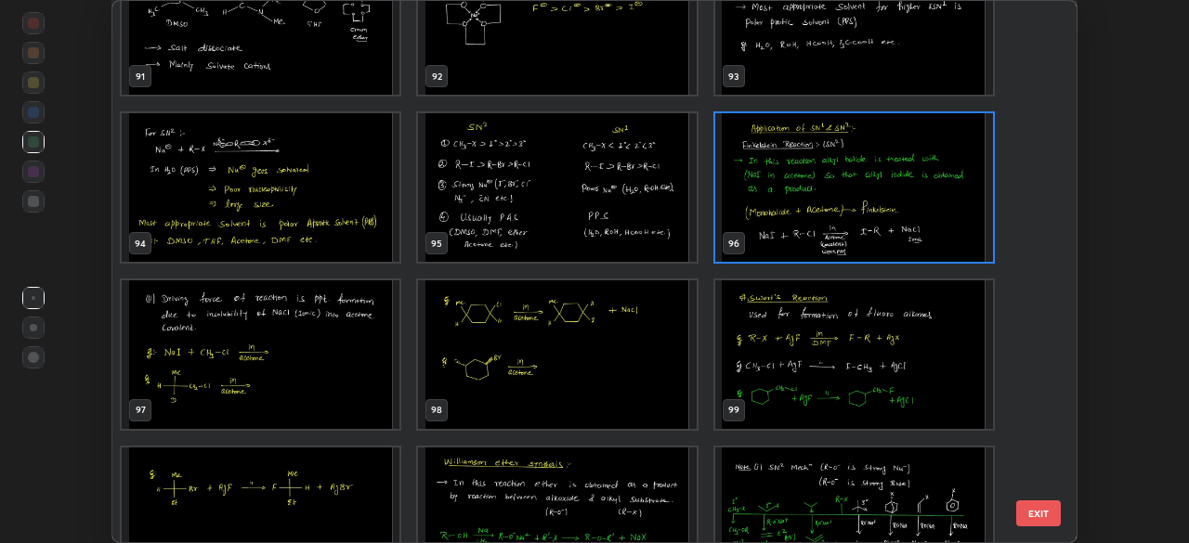
click at [773, 365] on img "grid" at bounding box center [854, 354] width 278 height 149
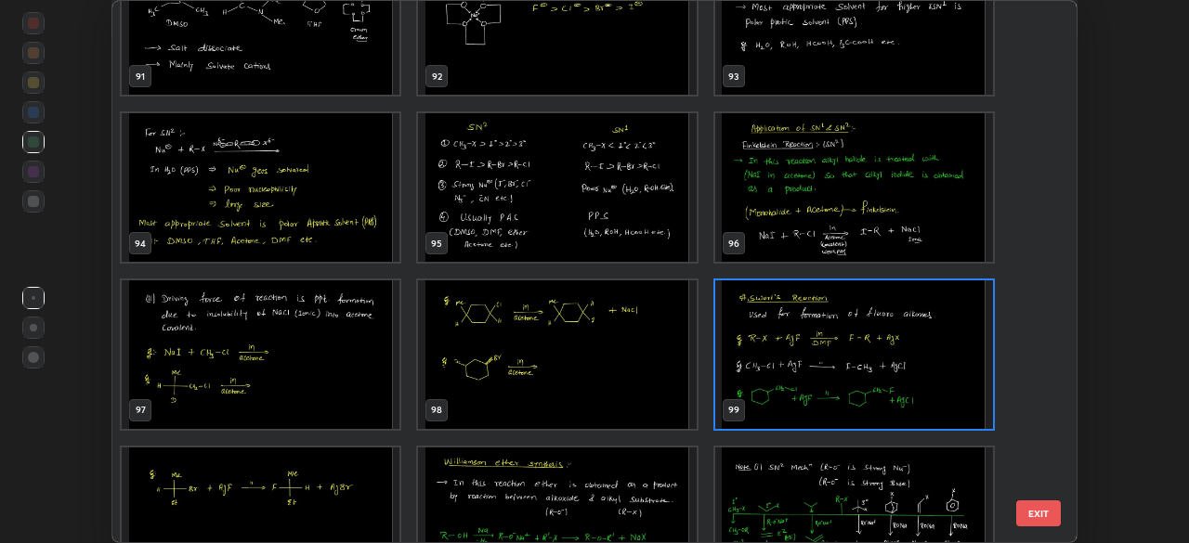
click at [775, 365] on img "grid" at bounding box center [854, 354] width 278 height 149
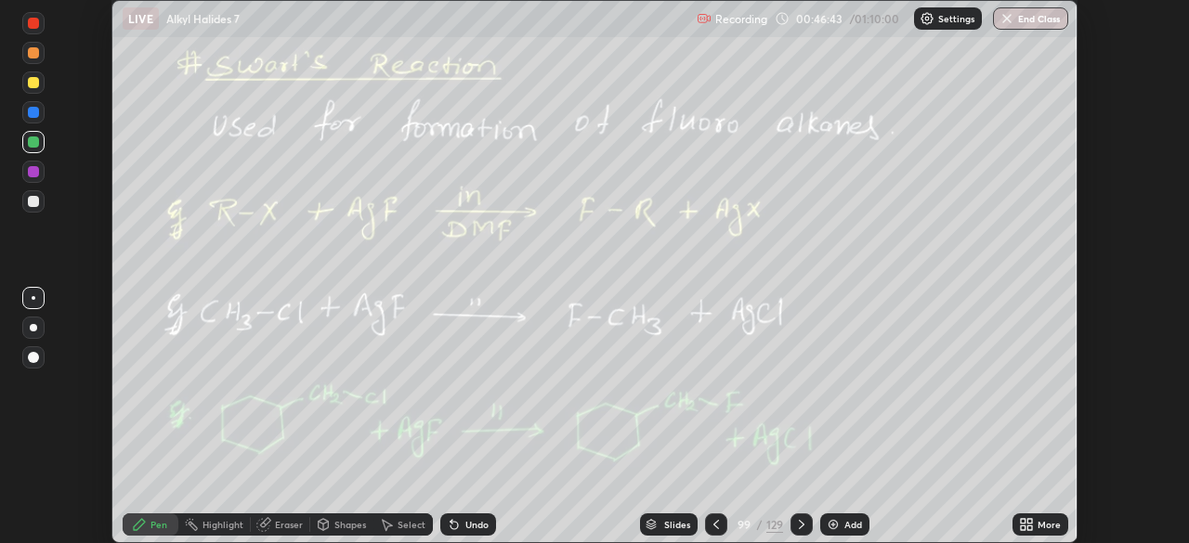
click at [1027, 527] on icon at bounding box center [1029, 528] width 5 height 5
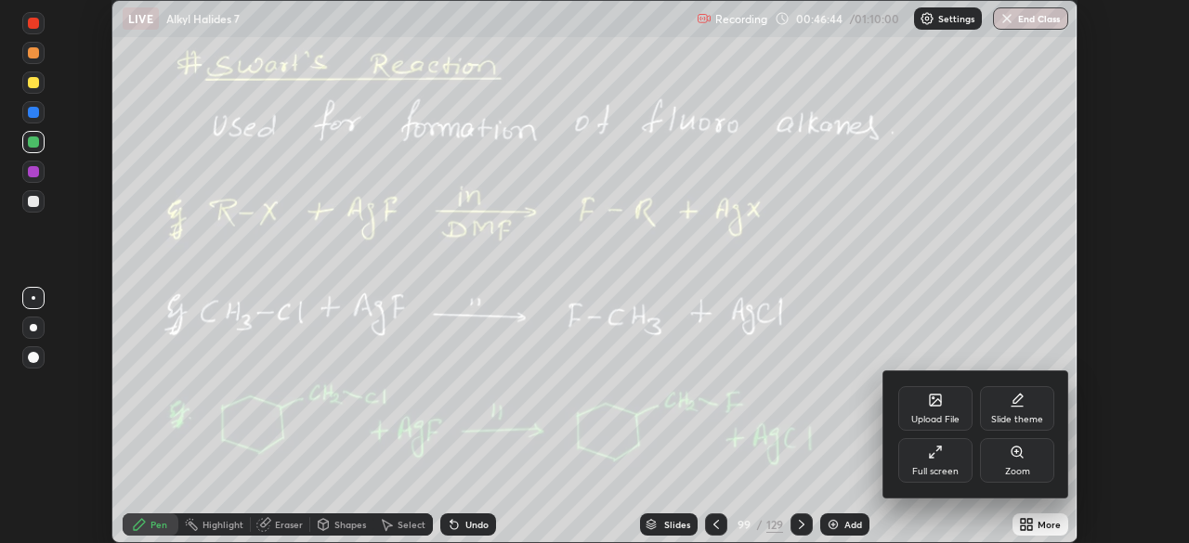
click at [923, 462] on div "Full screen" at bounding box center [935, 460] width 74 height 45
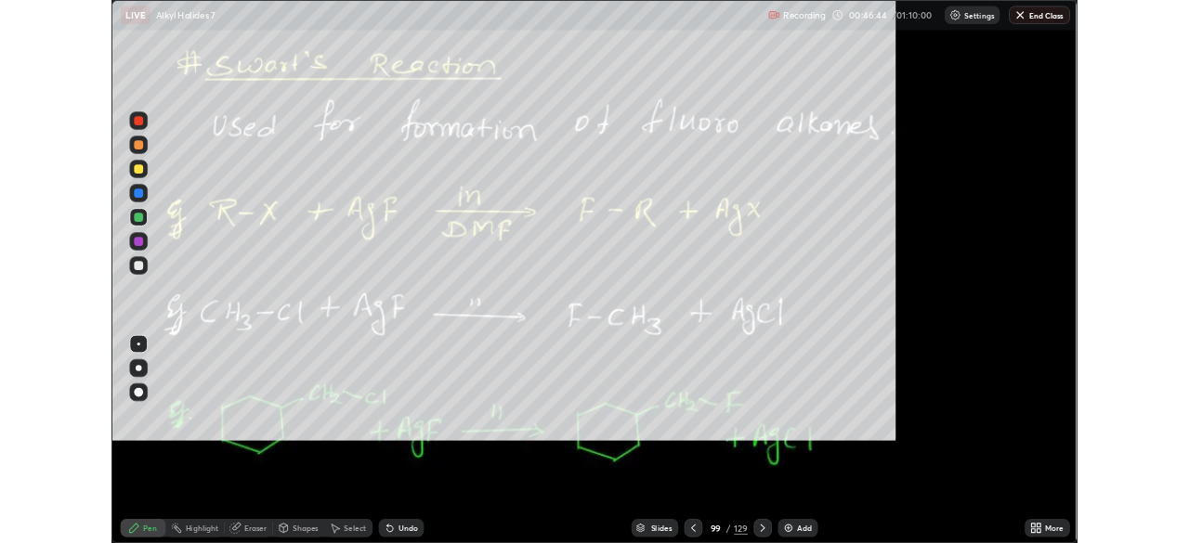
scroll to position [669, 1189]
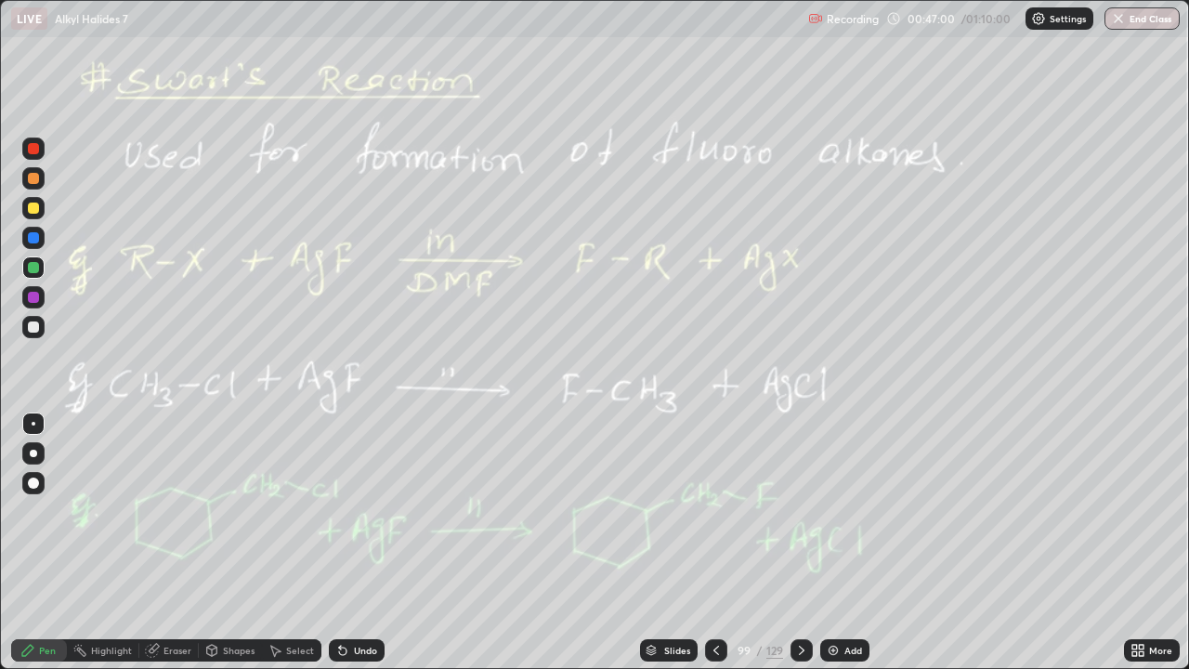
click at [799, 542] on icon at bounding box center [802, 649] width 6 height 9
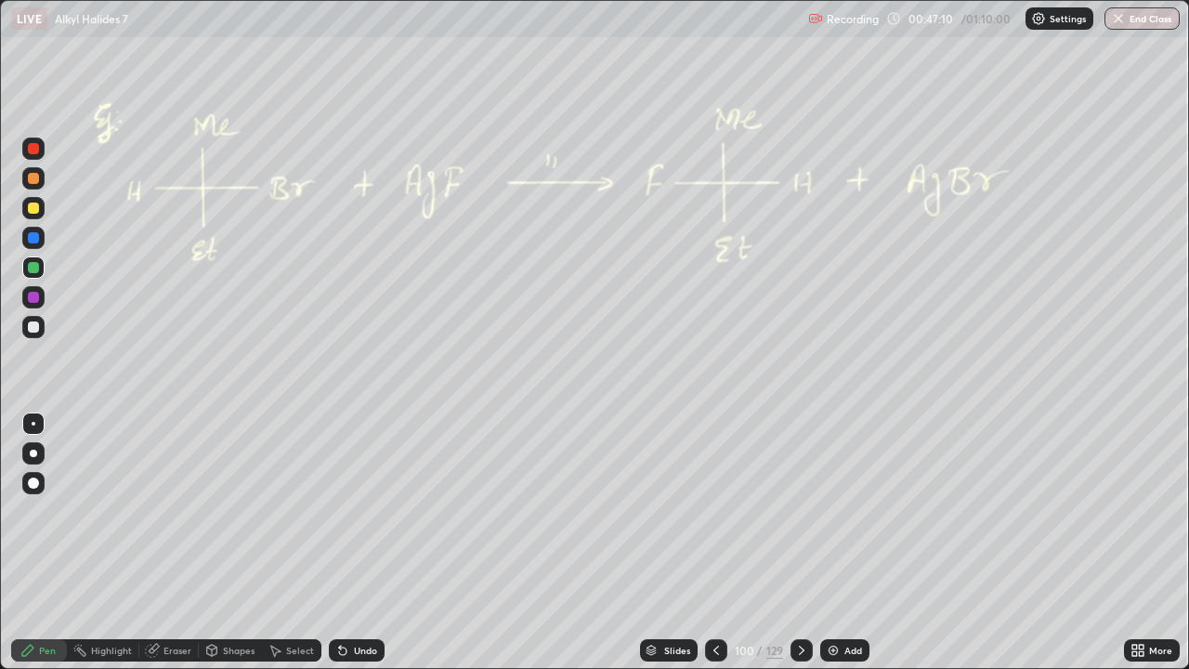
click at [801, 542] on div at bounding box center [801, 650] width 22 height 22
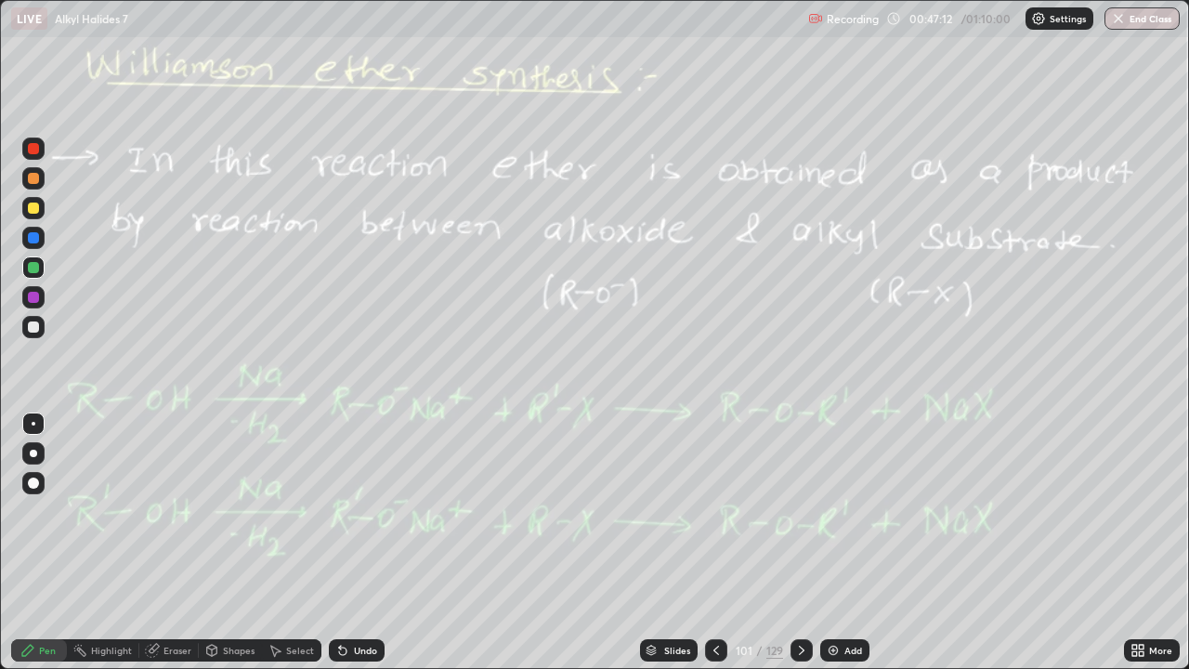
click at [705, 542] on div at bounding box center [716, 650] width 22 height 22
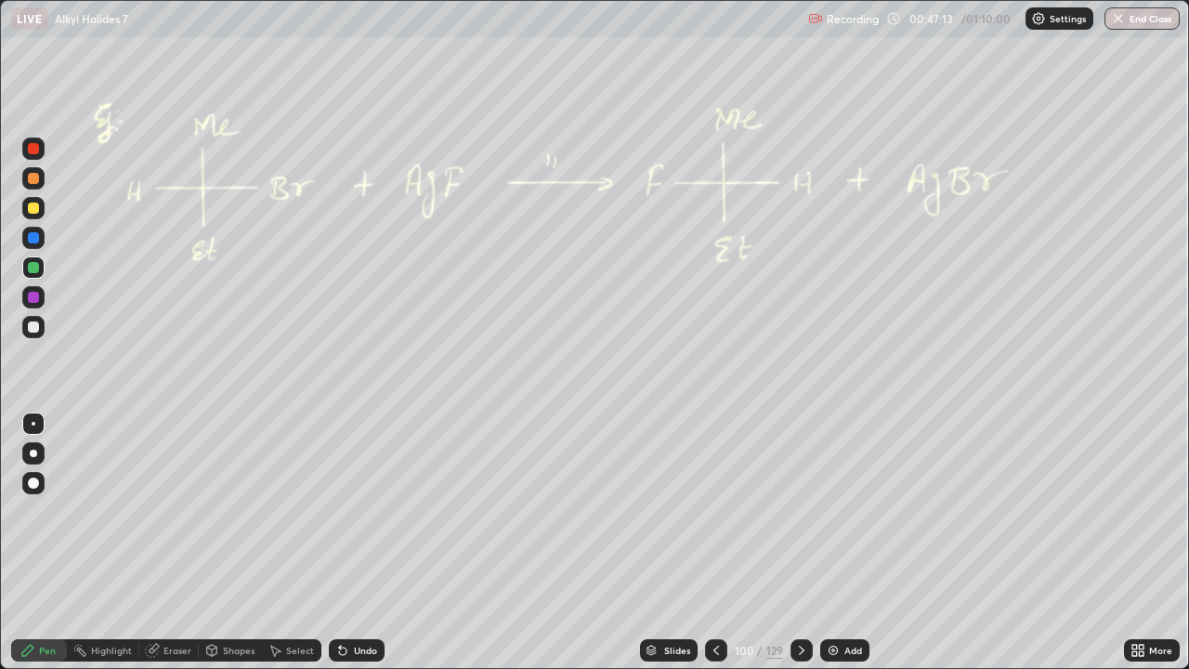
click at [835, 542] on div "Add" at bounding box center [844, 650] width 49 height 22
click at [30, 179] on div at bounding box center [33, 178] width 11 height 11
click at [32, 329] on div at bounding box center [33, 326] width 11 height 11
click at [35, 208] on div at bounding box center [33, 207] width 11 height 11
click at [292, 542] on div "Select" at bounding box center [300, 649] width 28 height 9
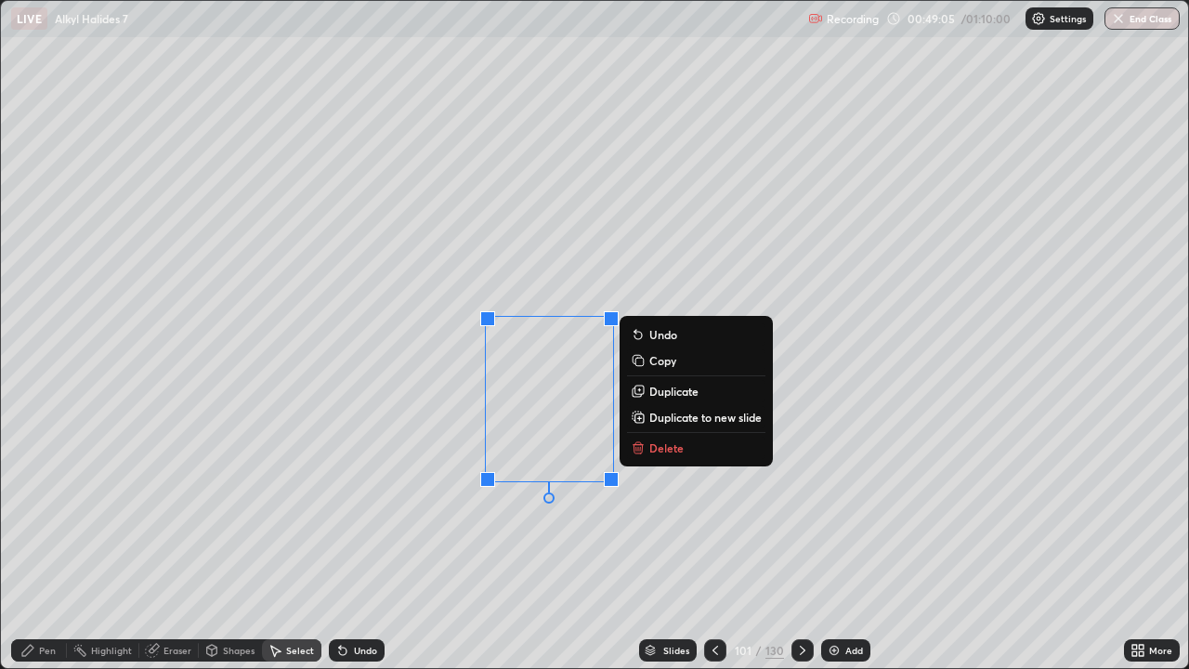
click at [660, 450] on p "Delete" at bounding box center [666, 447] width 34 height 15
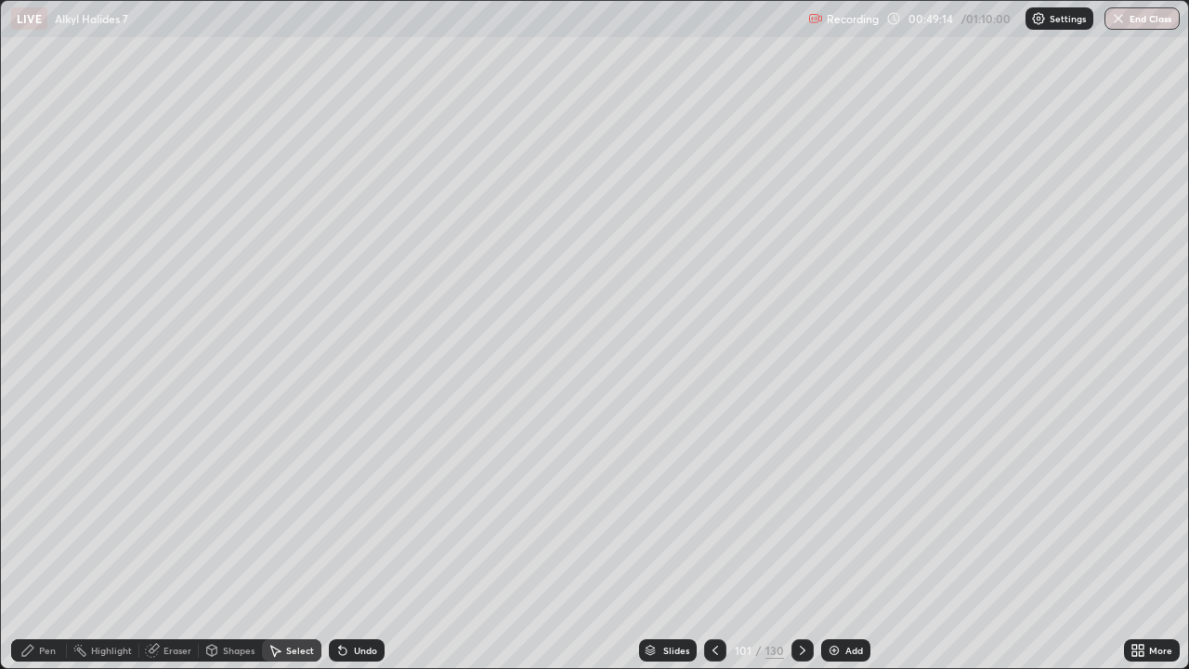
click at [52, 542] on div "Pen" at bounding box center [39, 650] width 56 height 22
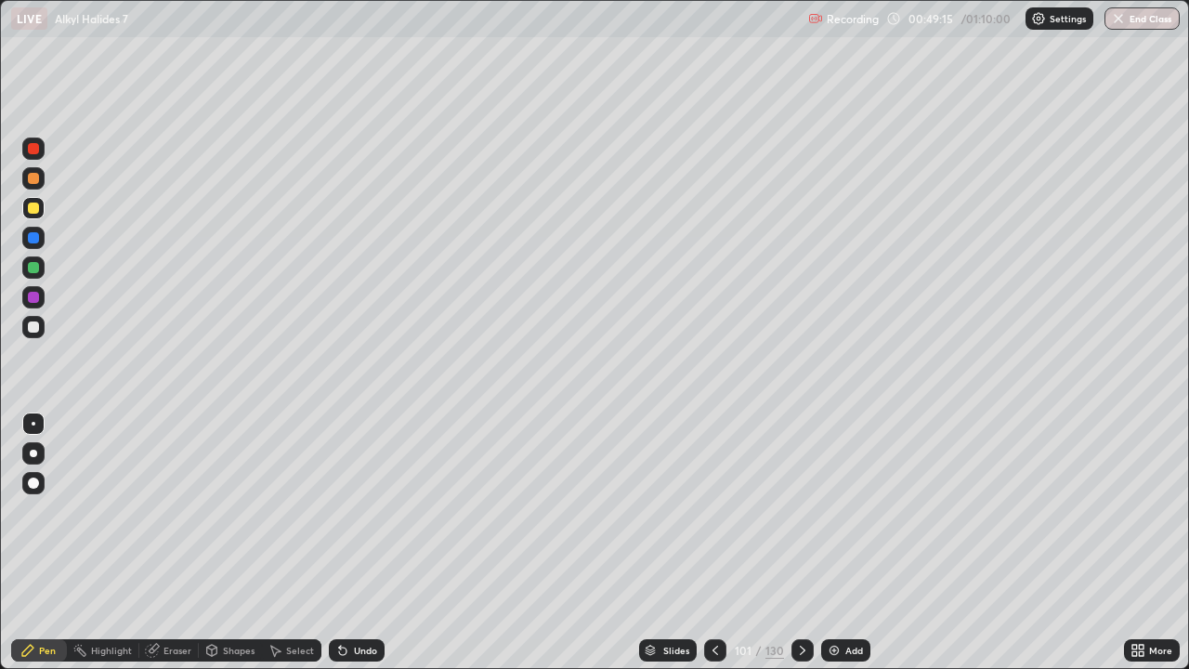
click at [35, 259] on div at bounding box center [33, 267] width 22 height 22
click at [289, 542] on div "Select" at bounding box center [291, 650] width 59 height 22
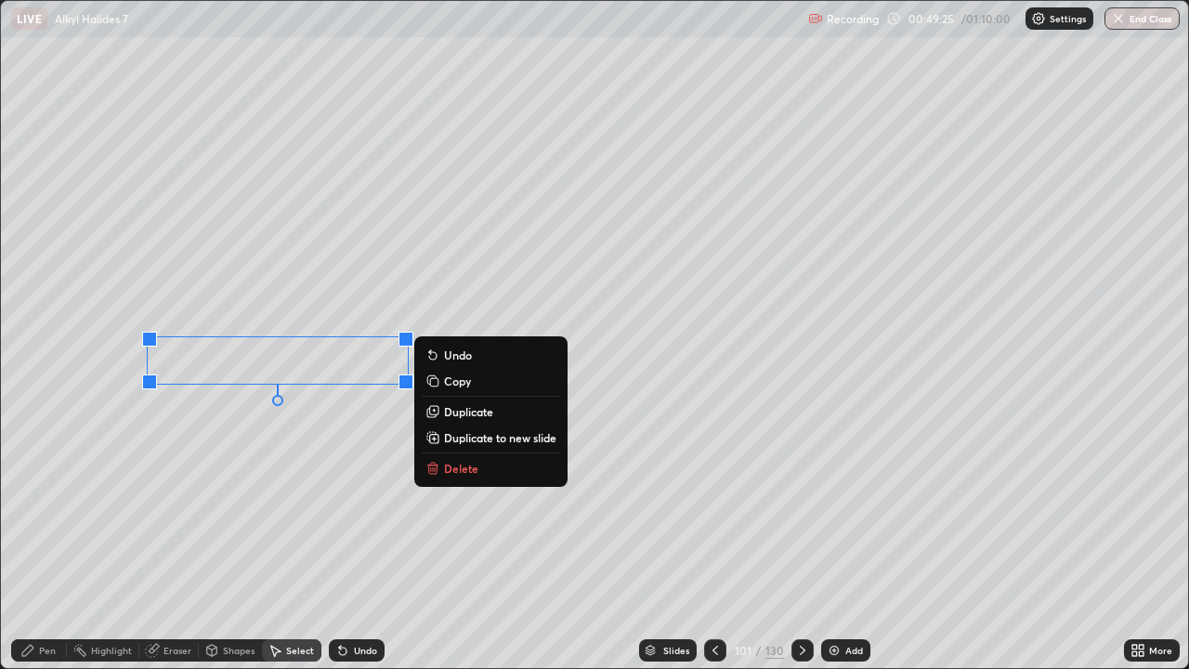
click at [451, 412] on p "Duplicate" at bounding box center [468, 411] width 49 height 15
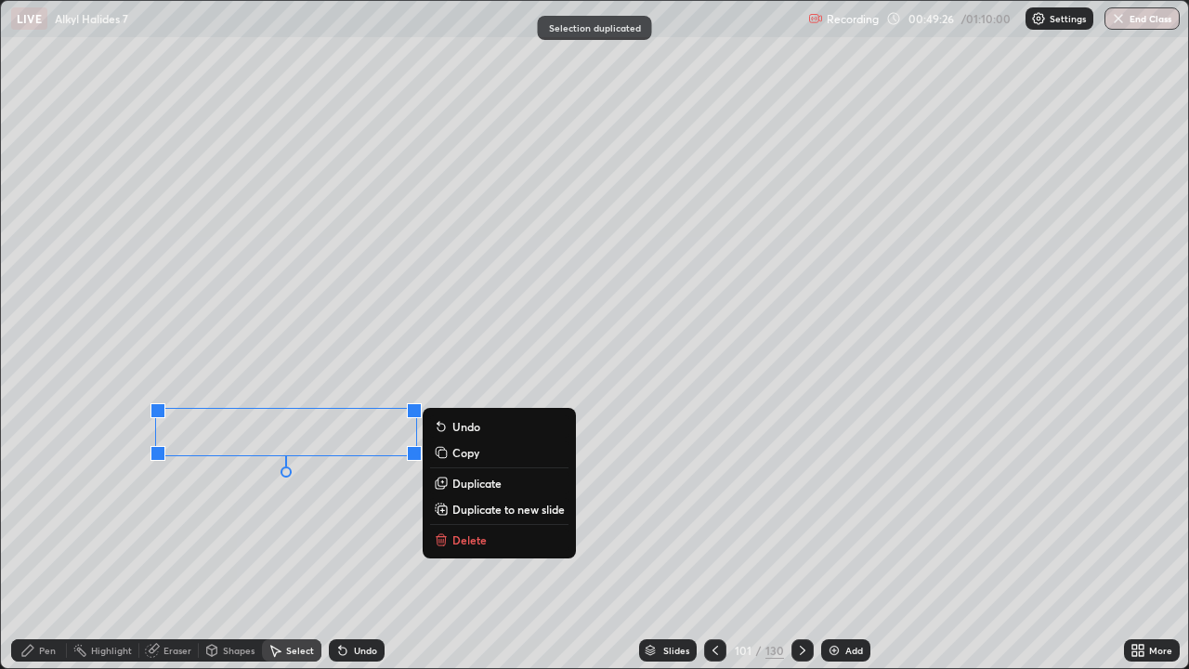
click at [46, 542] on div "Pen" at bounding box center [47, 649] width 17 height 9
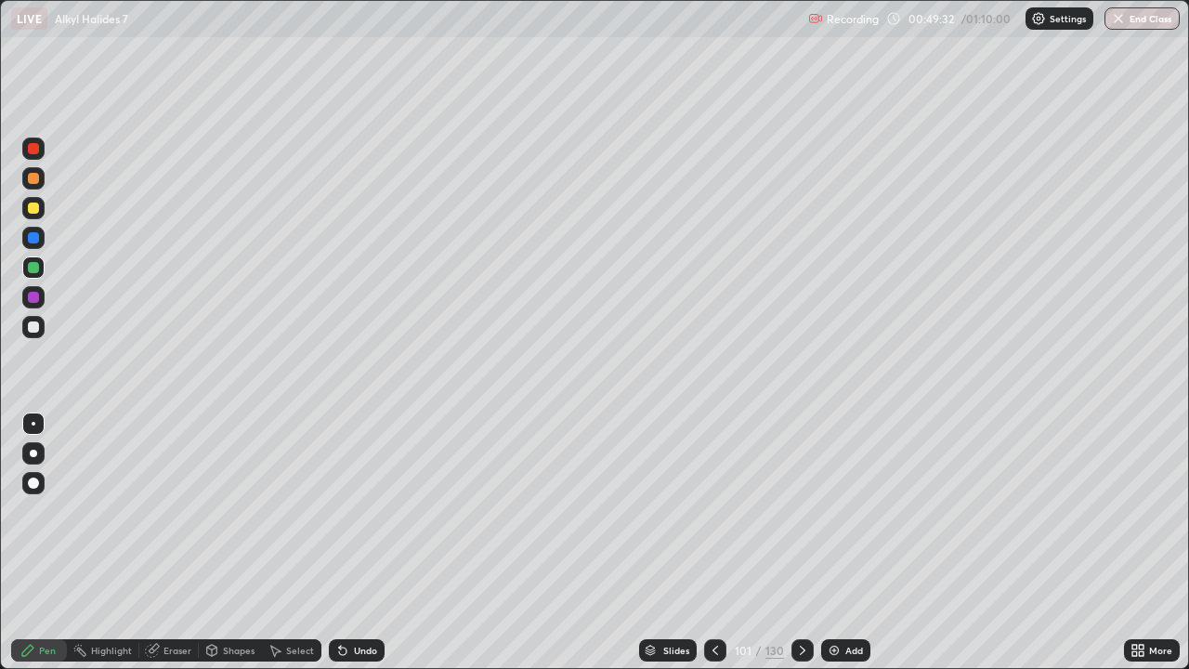
click at [33, 321] on div at bounding box center [33, 326] width 11 height 11
click at [713, 542] on icon at bounding box center [715, 650] width 15 height 15
click at [799, 542] on icon at bounding box center [802, 649] width 6 height 9
click at [799, 542] on icon at bounding box center [802, 650] width 15 height 15
click at [800, 542] on icon at bounding box center [802, 650] width 15 height 15
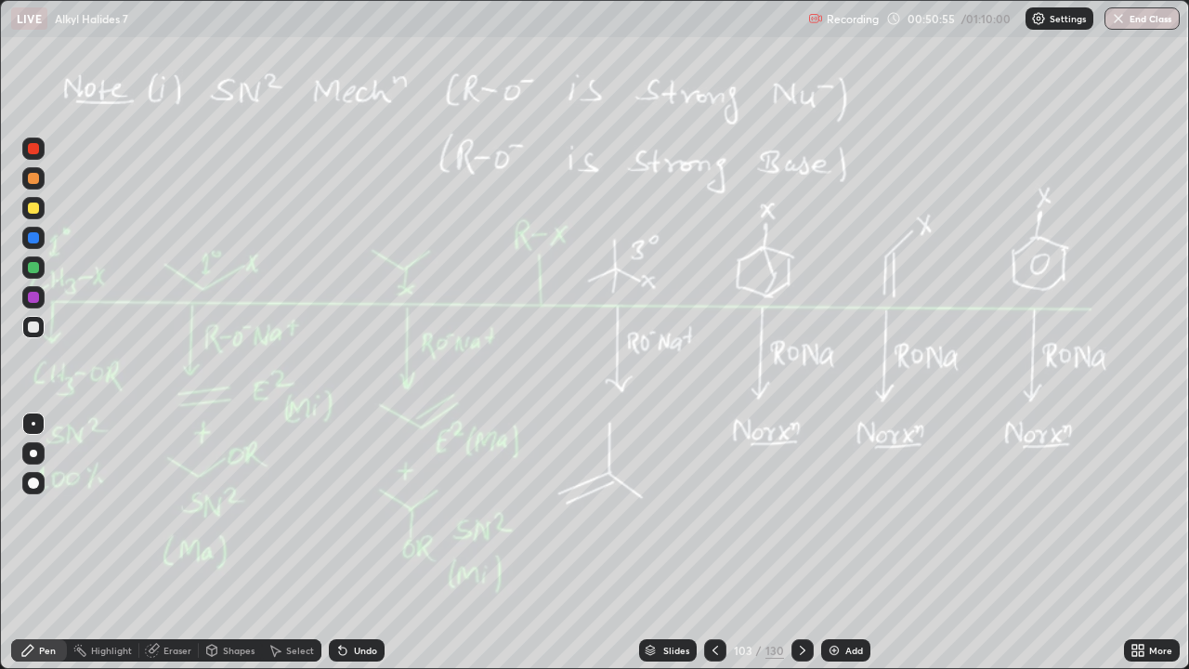
click at [798, 542] on icon at bounding box center [802, 650] width 15 height 15
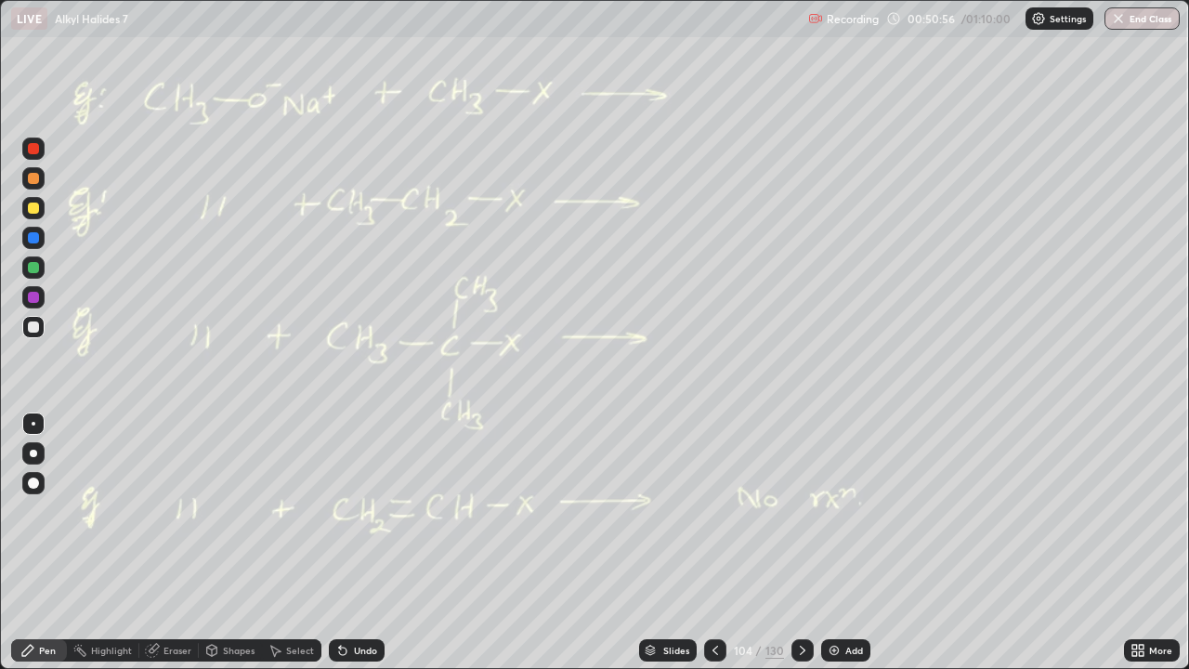
click at [795, 542] on icon at bounding box center [802, 650] width 15 height 15
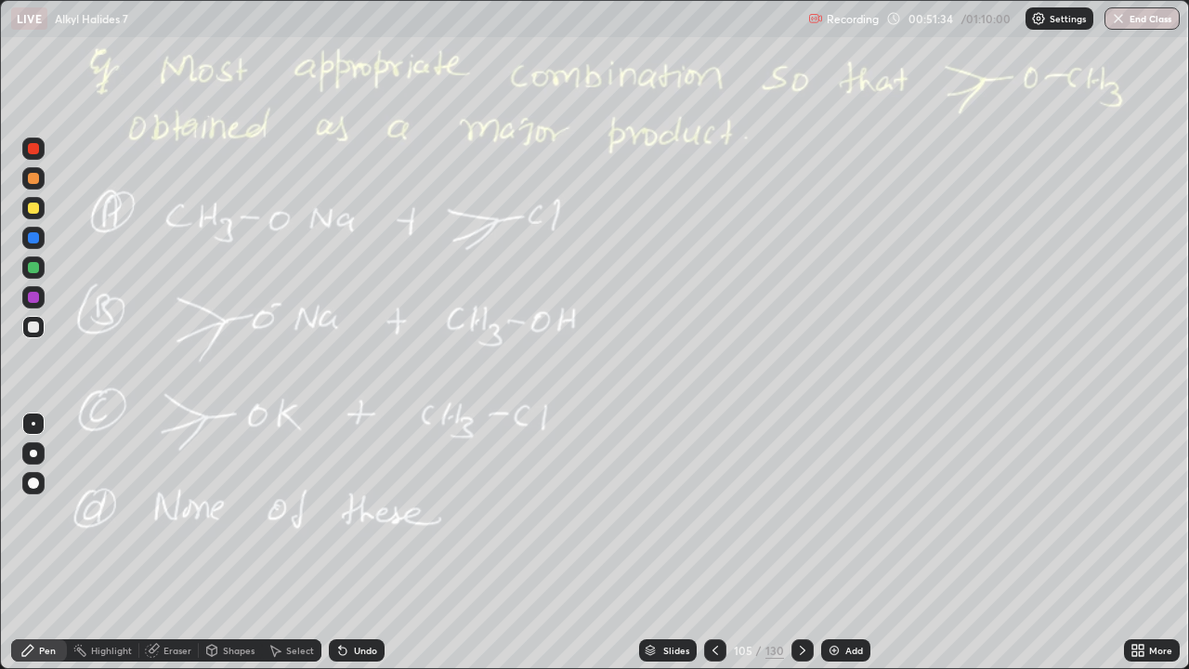
click at [35, 210] on div at bounding box center [33, 207] width 11 height 11
click at [712, 542] on icon at bounding box center [715, 650] width 15 height 15
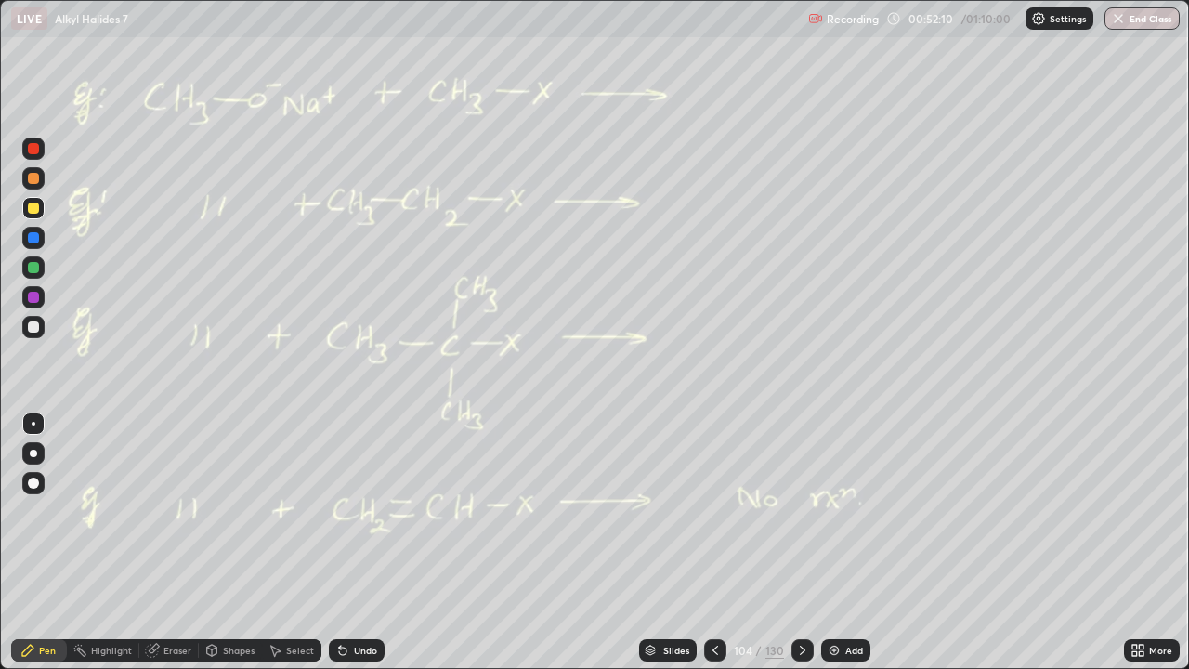
click at [713, 542] on icon at bounding box center [715, 650] width 15 height 15
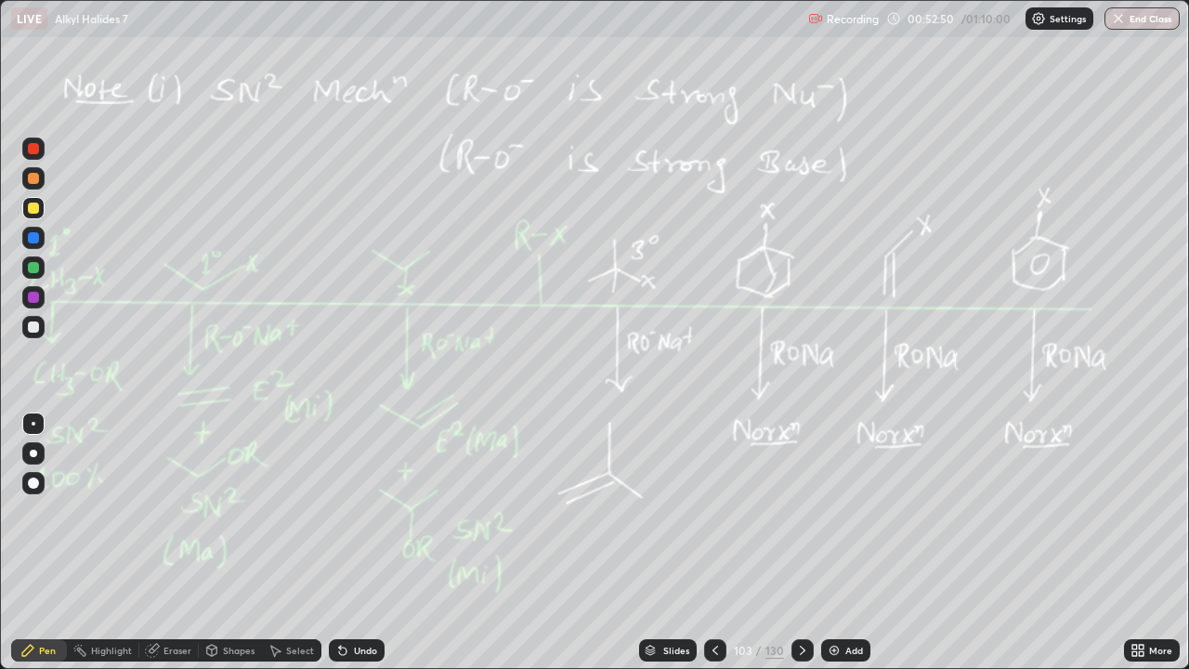
click at [799, 542] on icon at bounding box center [802, 650] width 15 height 15
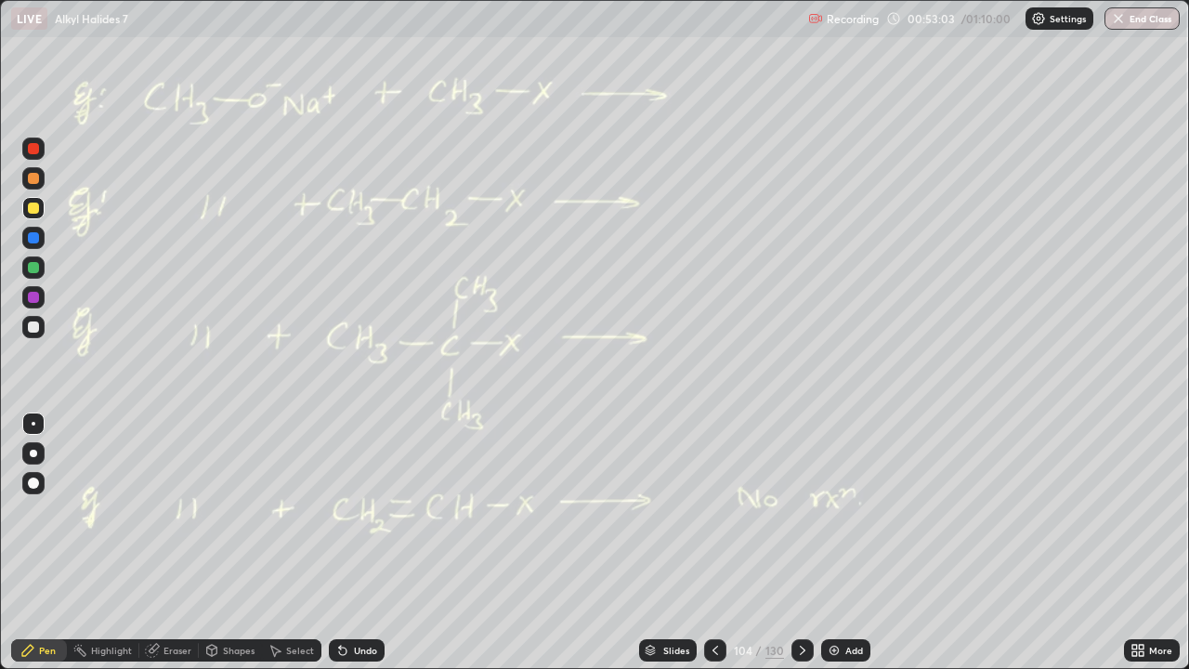
click at [363, 542] on div "Undo" at bounding box center [365, 649] width 23 height 9
click at [347, 542] on icon at bounding box center [342, 650] width 15 height 15
click at [27, 328] on div at bounding box center [33, 327] width 22 height 22
click at [807, 542] on icon at bounding box center [802, 650] width 15 height 15
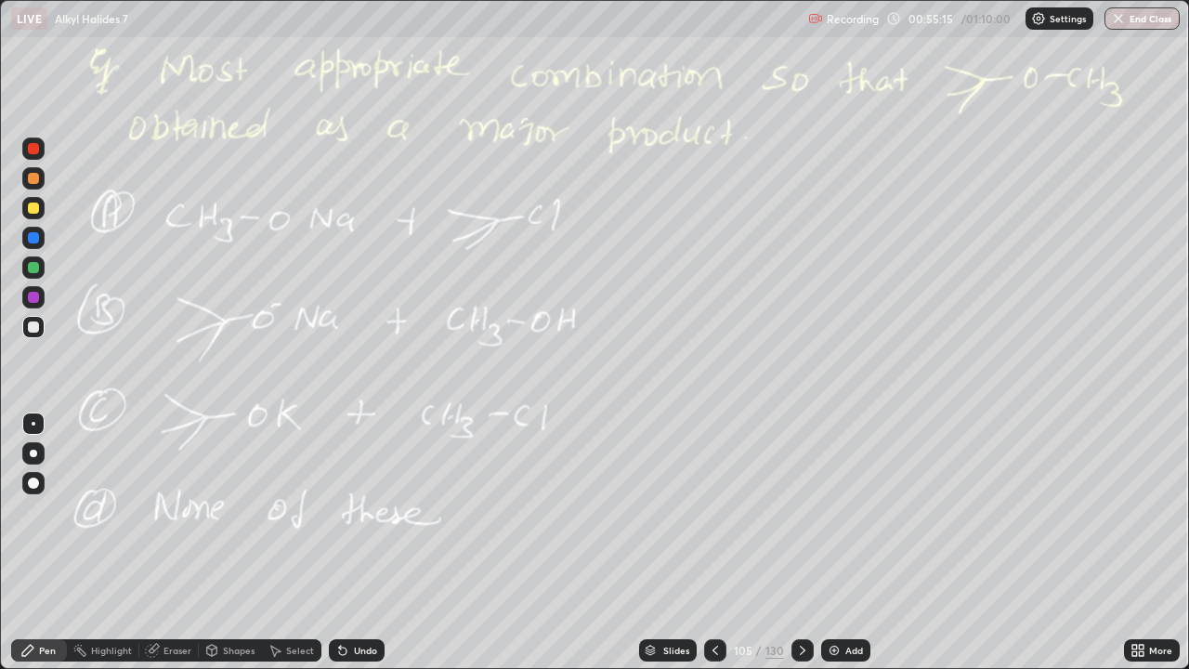
click at [803, 542] on icon at bounding box center [802, 650] width 15 height 15
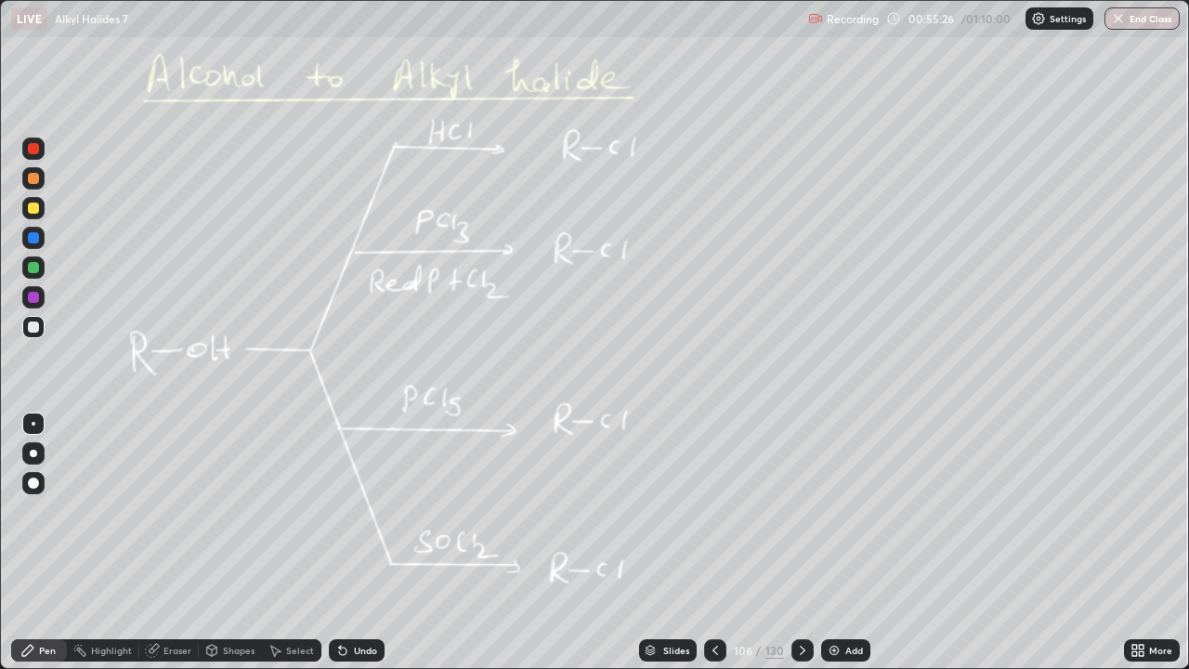
click at [1128, 19] on button "End Class" at bounding box center [1141, 18] width 75 height 22
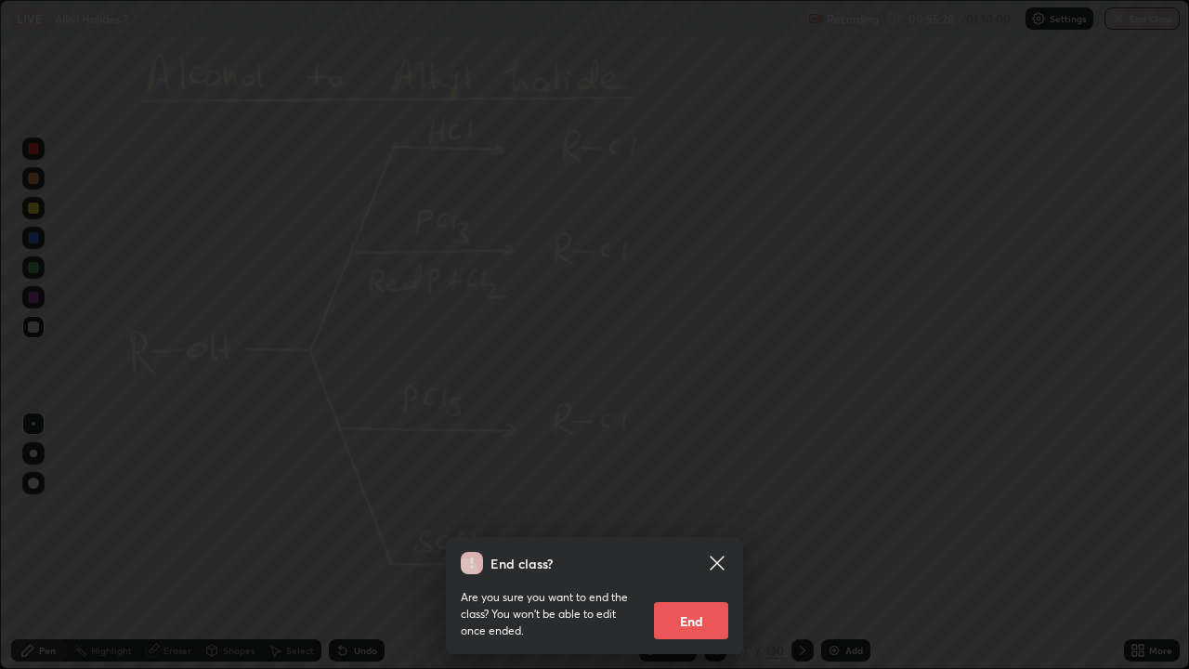
click at [690, 542] on button "End" at bounding box center [691, 620] width 74 height 37
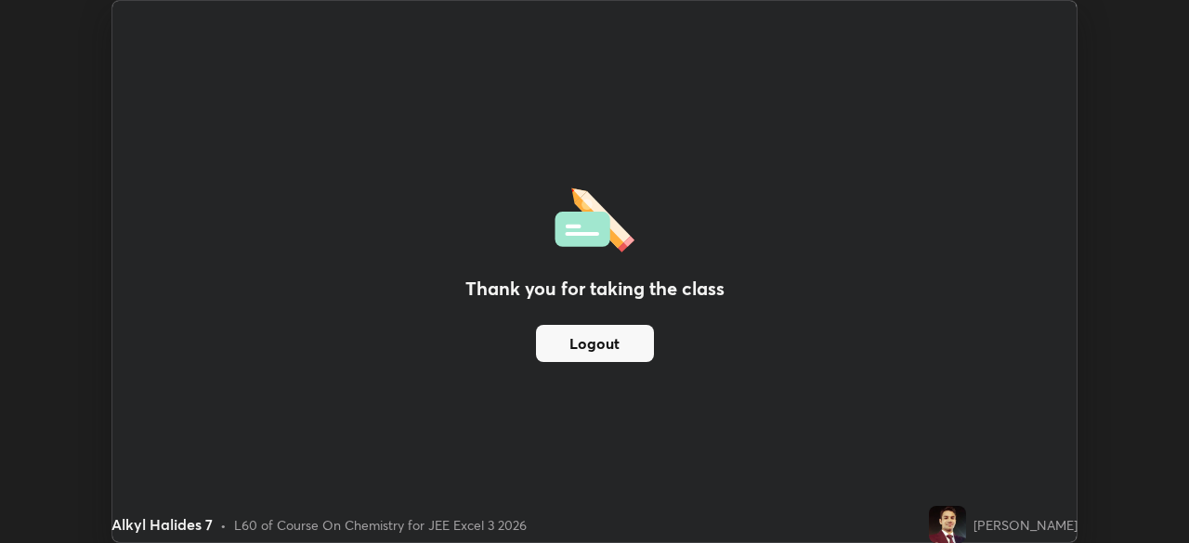
scroll to position [92313, 91668]
